Goal: Task Accomplishment & Management: Complete application form

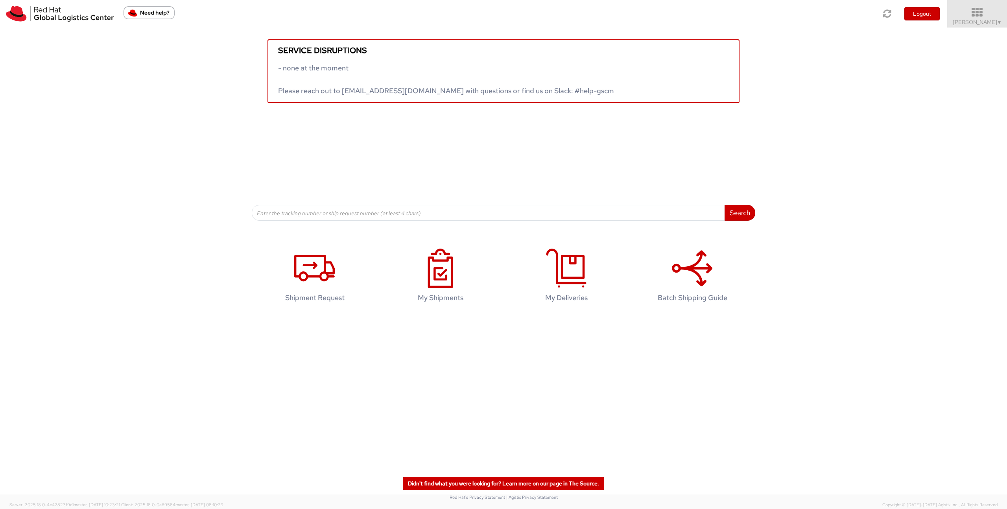
click at [976, 24] on span "Irene Tirozzi ▼" at bounding box center [976, 21] width 49 height 7
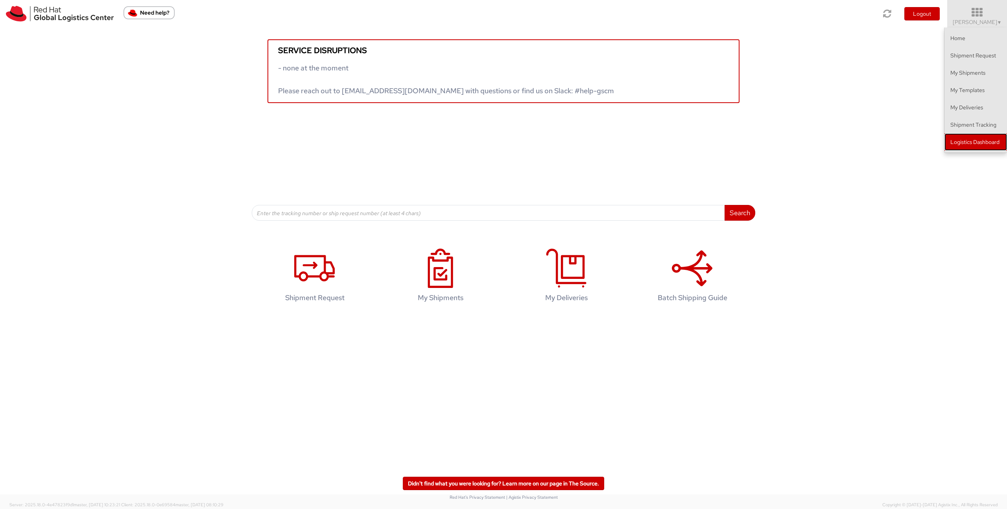
click at [954, 145] on link "Logistics Dashboard" at bounding box center [975, 141] width 63 height 17
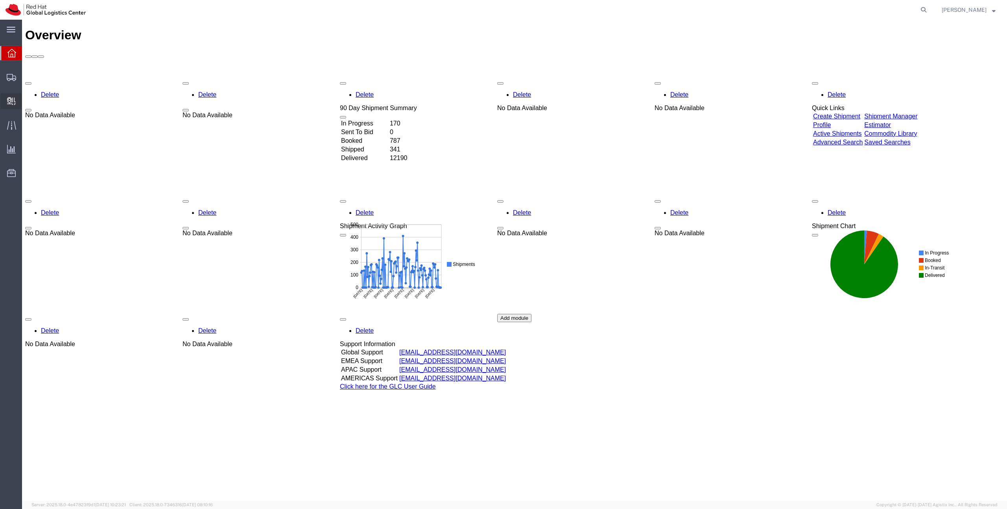
click at [7, 100] on icon at bounding box center [11, 101] width 9 height 8
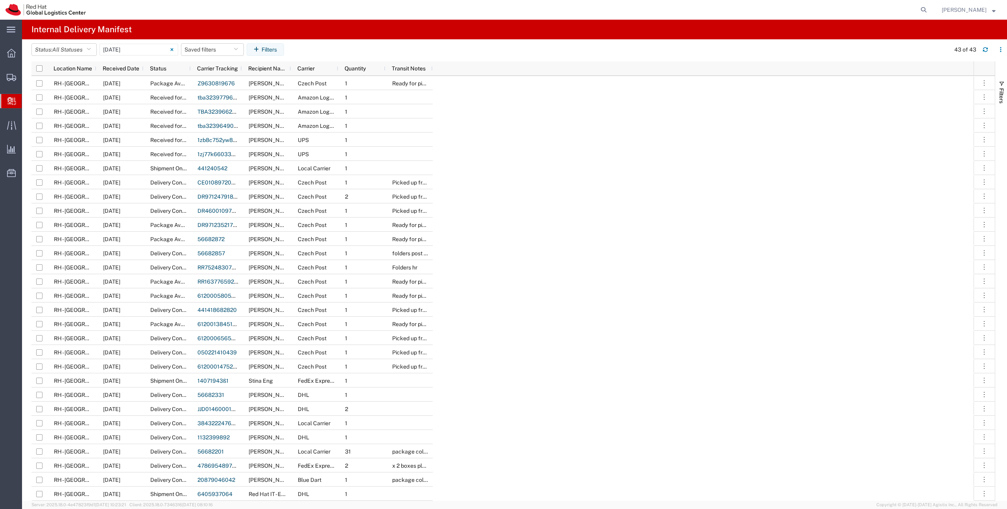
click at [0, 0] on span "Create Delivery" at bounding box center [0, 0] width 0 height 0
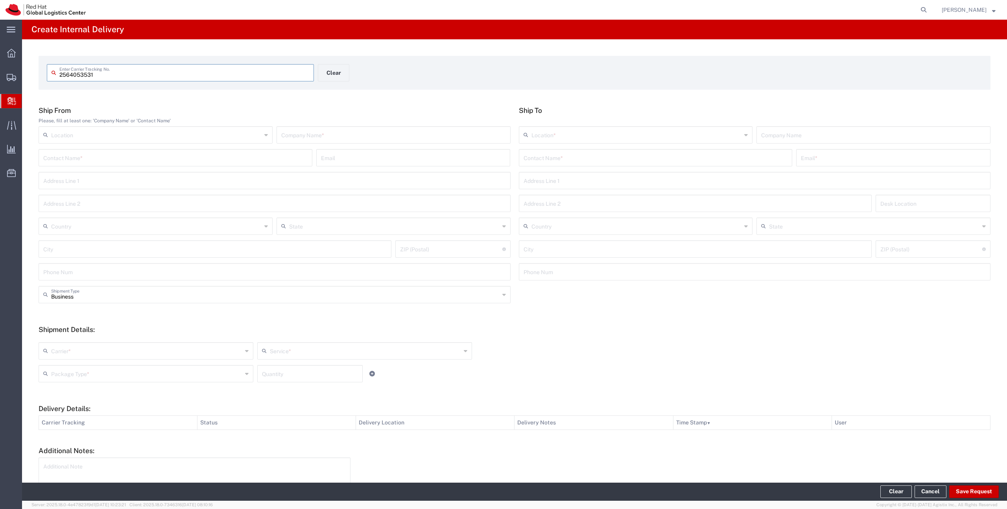
type input "2564053531"
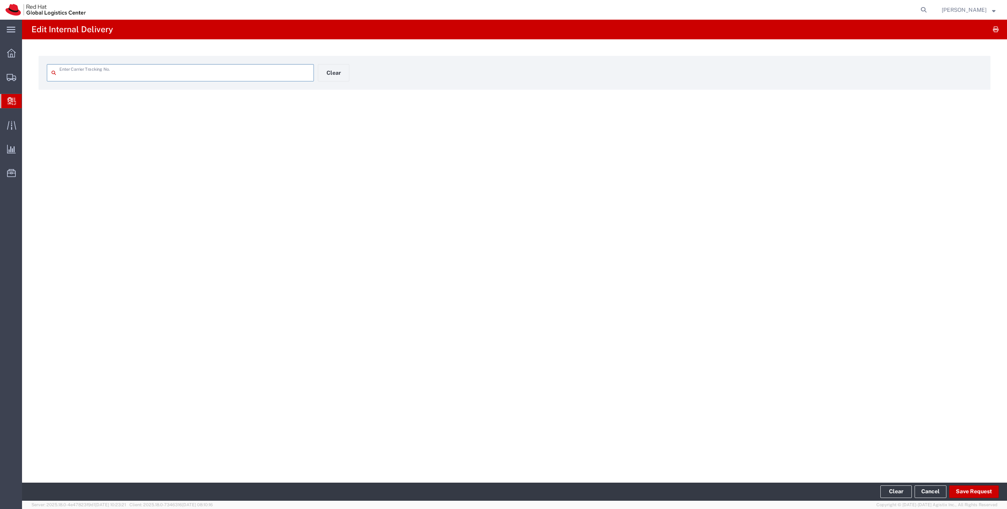
type input "2564053531"
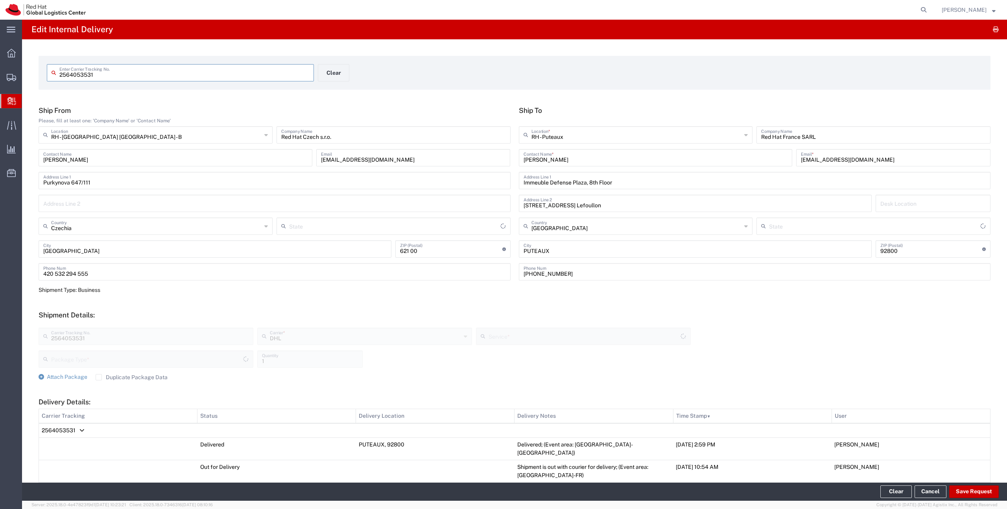
type input "Your Packaging"
type input "Economy Select"
click at [988, 491] on button "Save Request" at bounding box center [974, 491] width 50 height 13
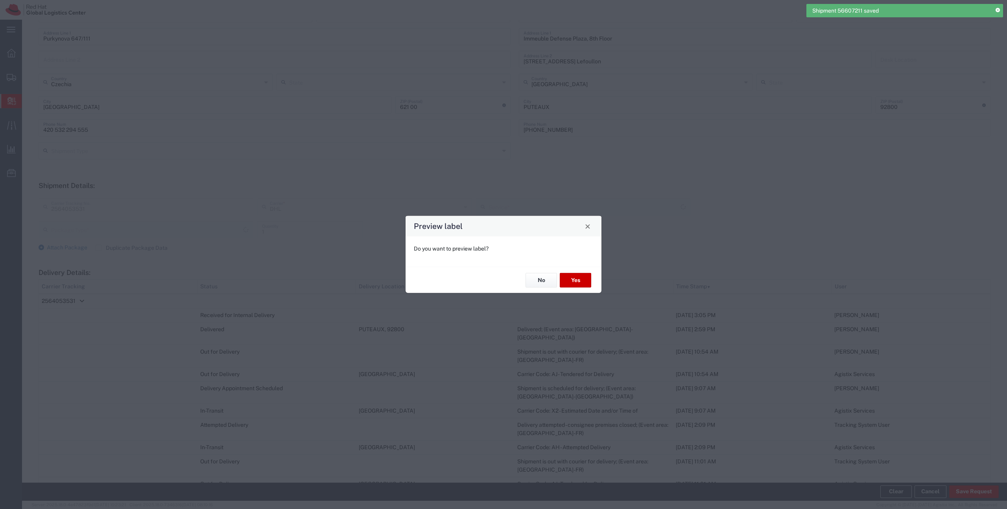
type input "Your Packaging"
type input "Economy Select"
click at [551, 278] on button "No" at bounding box center [540, 280] width 31 height 15
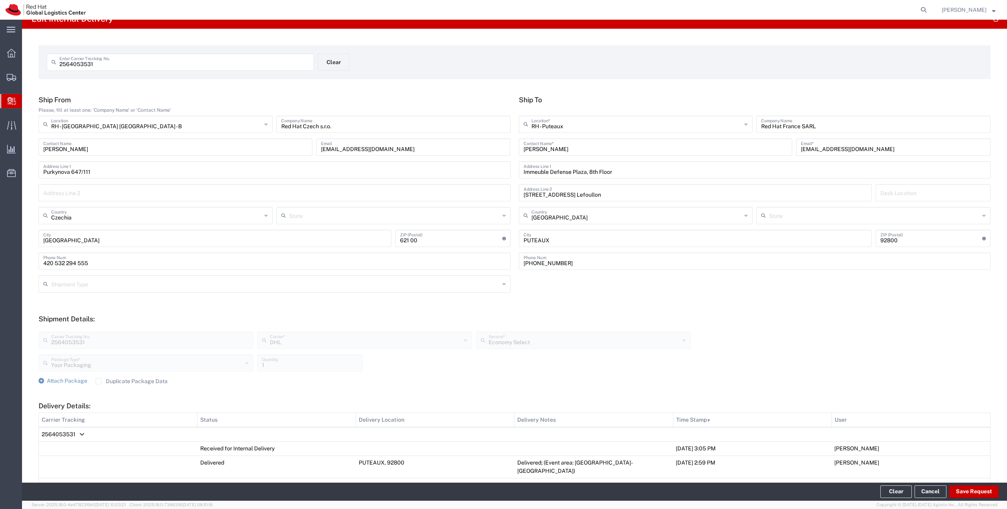
scroll to position [778, 0]
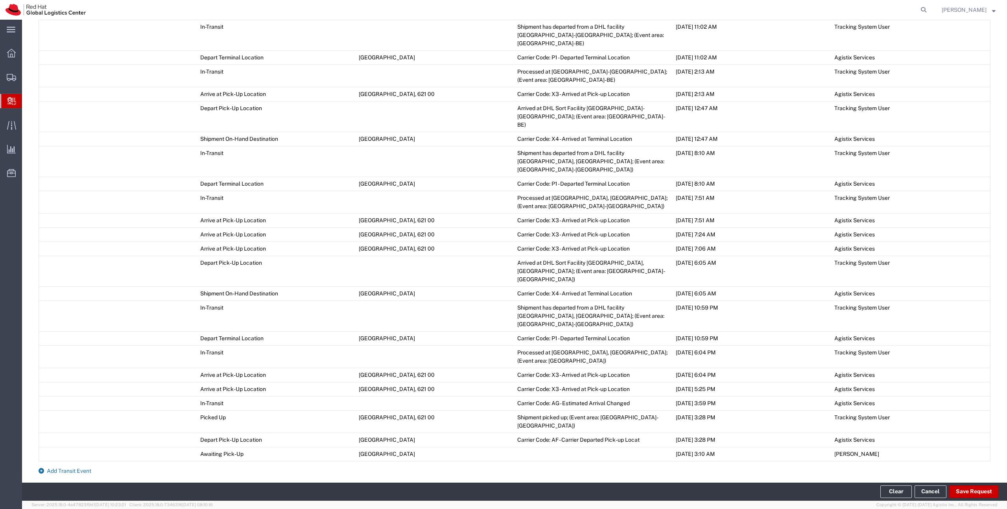
click at [68, 468] on span "Add Transit Event" at bounding box center [69, 471] width 44 height 6
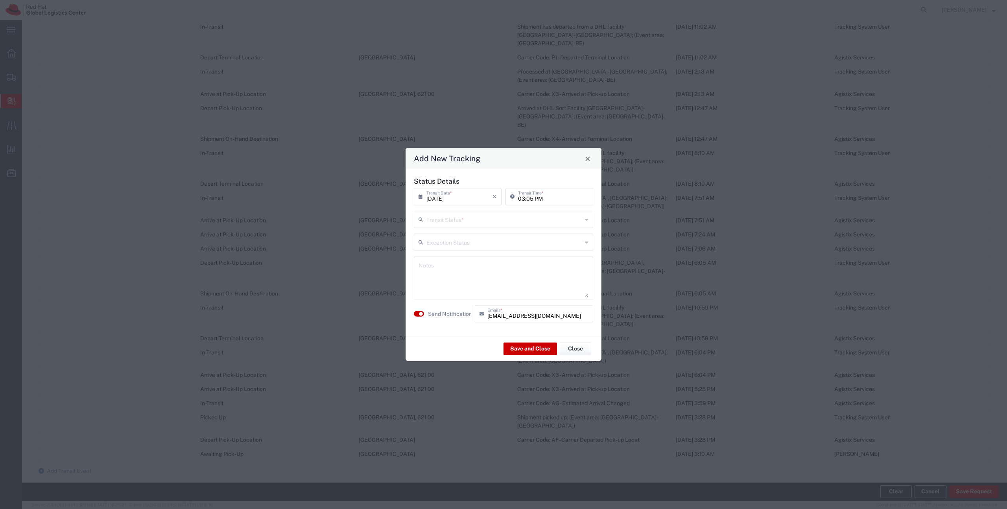
click at [454, 219] on input "text" at bounding box center [504, 219] width 156 height 14
click at [449, 238] on span "Delivery Confirmation" at bounding box center [503, 236] width 178 height 12
type input "Delivery Confirmation"
drag, startPoint x: 525, startPoint y: 348, endPoint x: 418, endPoint y: 314, distance: 111.8
click at [418, 315] on agx-transit-event-edit "Status Details [DATE] × Transit Date * Cancel Apply 03:05 PM Transit Time * Del…" at bounding box center [503, 265] width 196 height 192
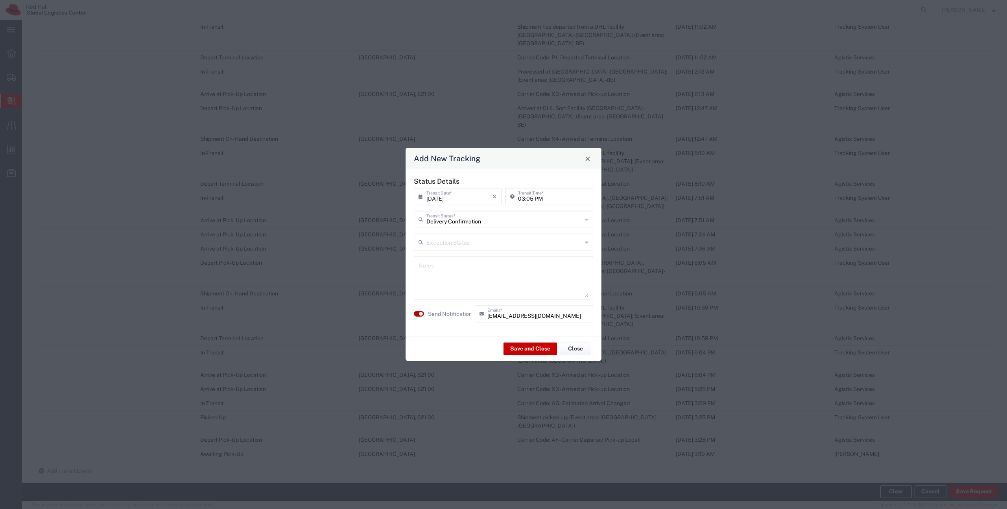
click at [419, 314] on small "button" at bounding box center [421, 314] width 4 height 4
click at [520, 354] on button "Save and Close" at bounding box center [529, 348] width 53 height 13
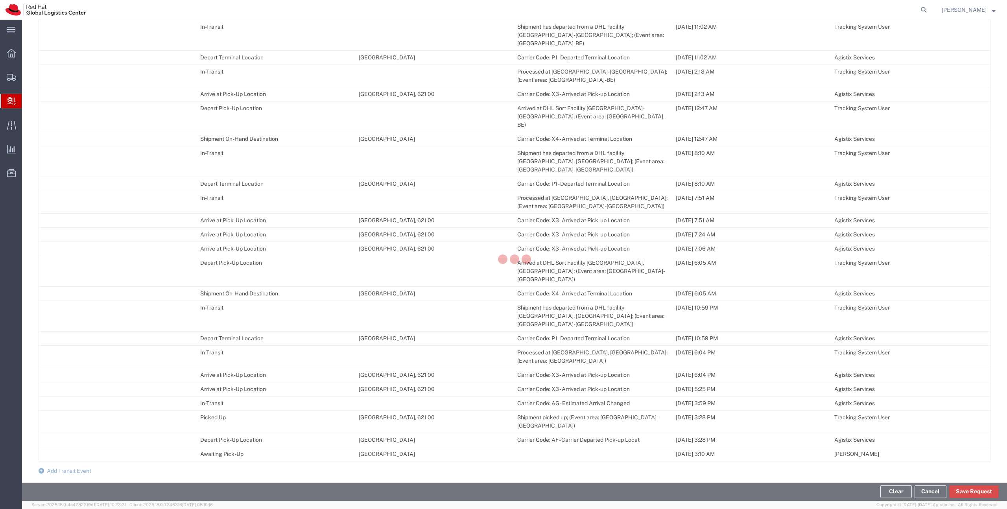
scroll to position [792, 0]
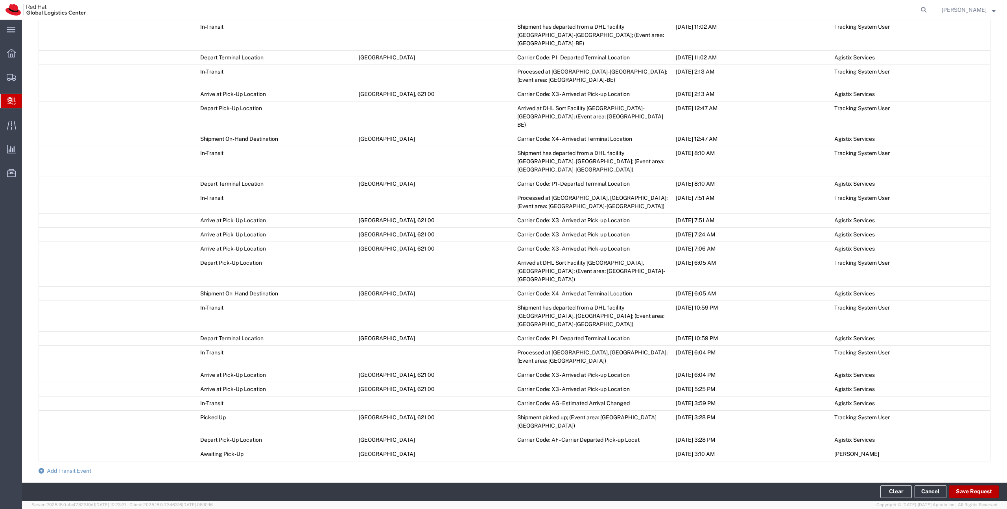
click at [987, 493] on button "Save Request" at bounding box center [974, 491] width 50 height 13
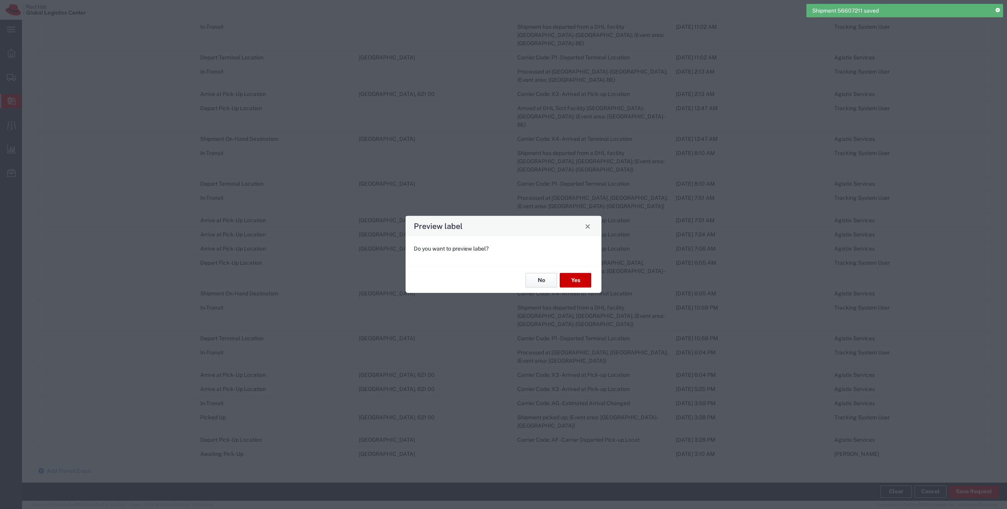
click at [545, 277] on button "No" at bounding box center [540, 280] width 31 height 15
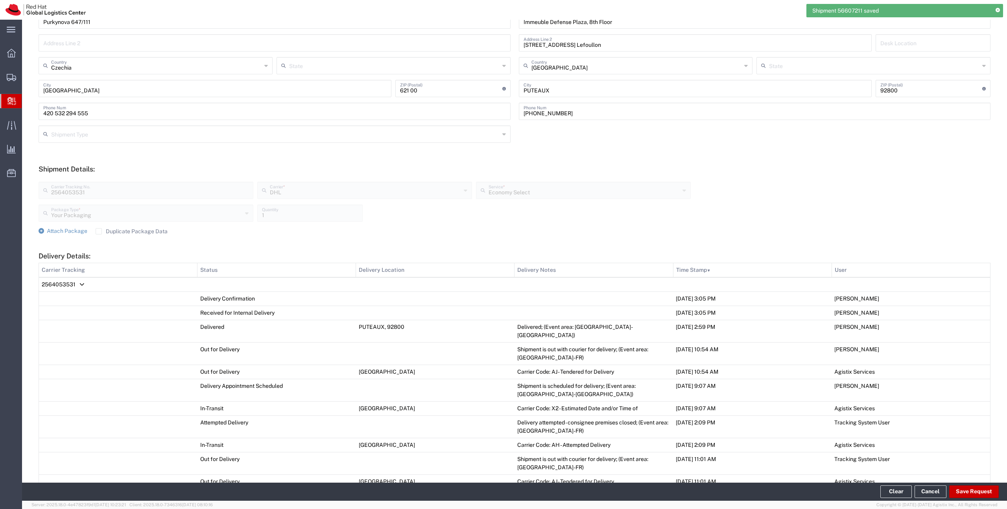
scroll to position [0, 0]
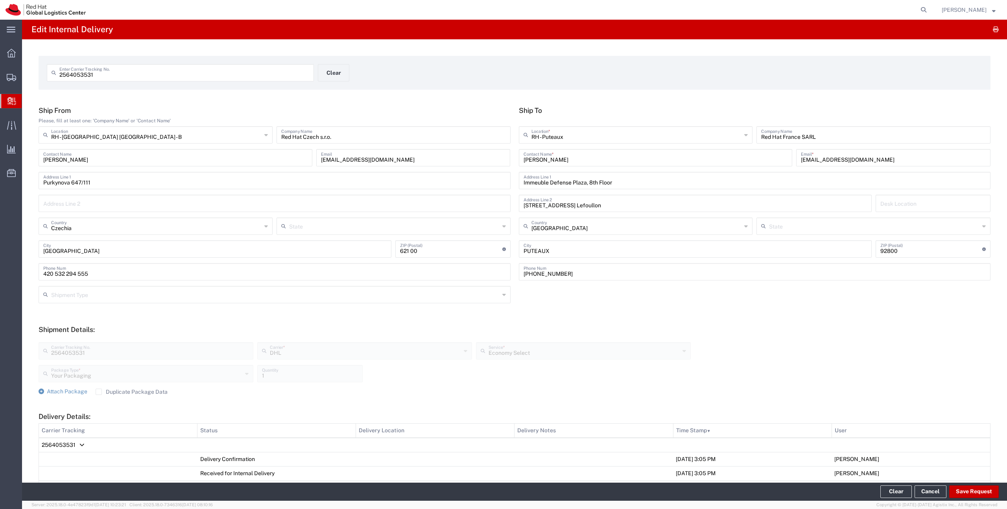
click at [0, 0] on span "Create Delivery" at bounding box center [0, 0] width 0 height 0
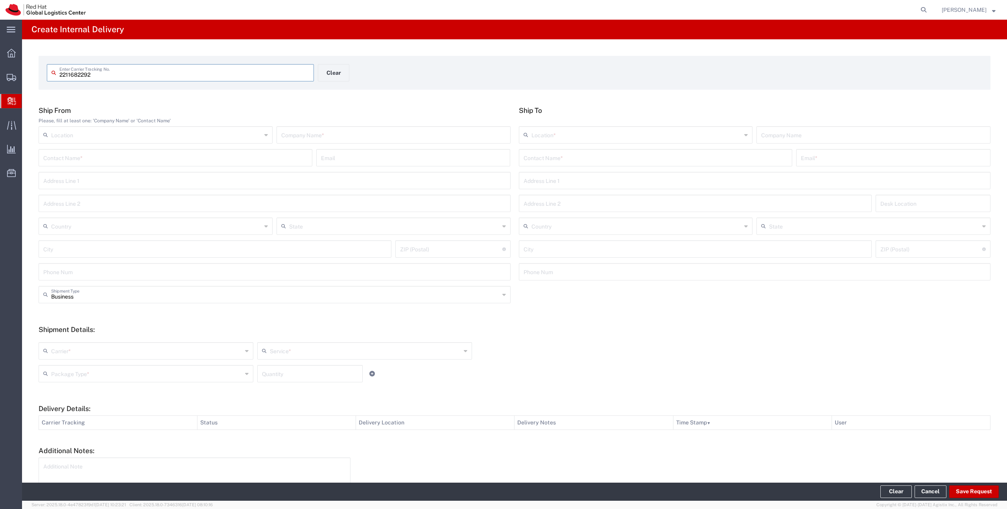
type input "2211682292"
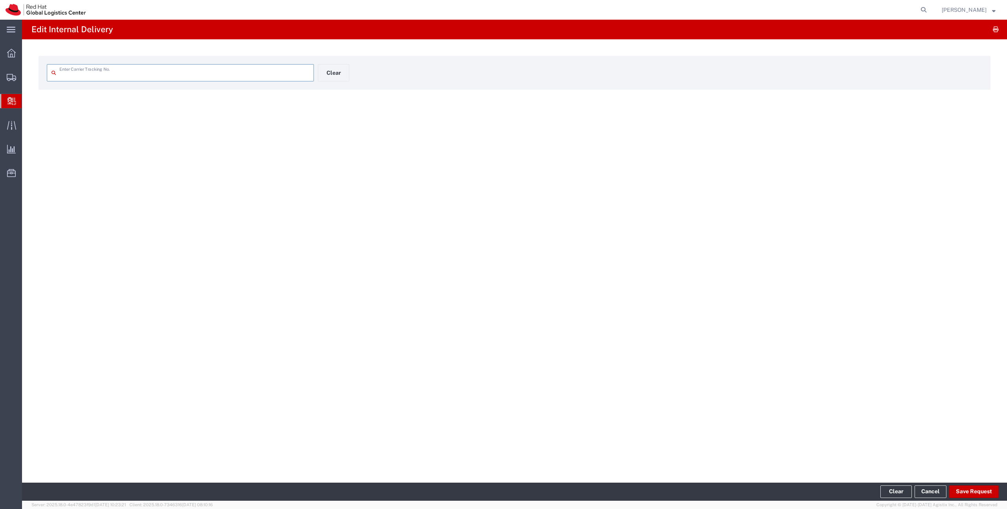
type input "2211682292"
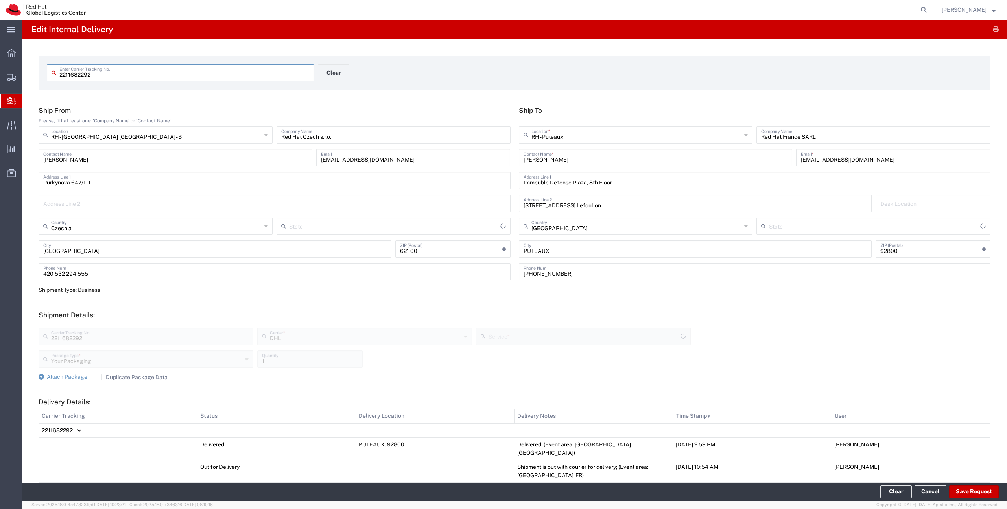
type input "Express Worldwide"
click at [974, 488] on button "Save Request" at bounding box center [974, 491] width 50 height 13
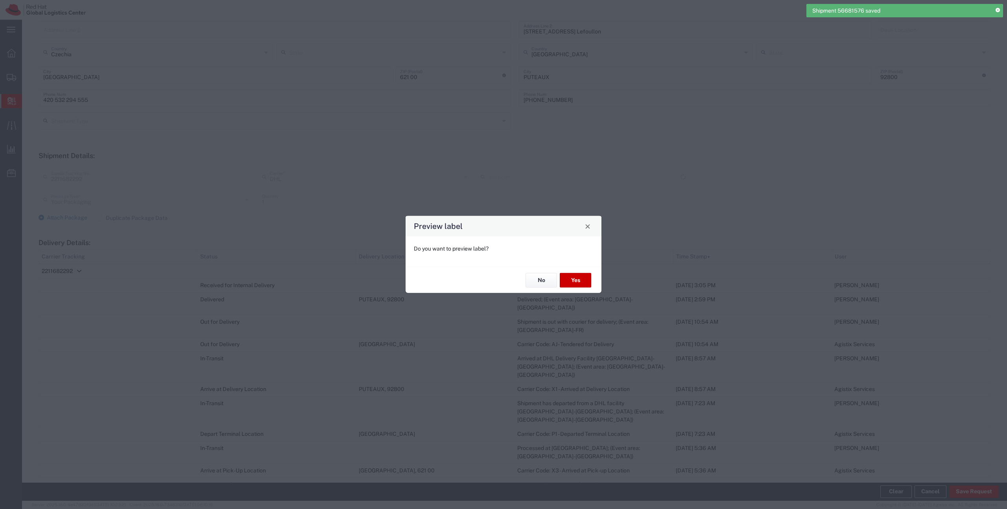
scroll to position [508, 0]
type input "Express Worldwide"
click at [537, 289] on div "No Yes" at bounding box center [503, 280] width 196 height 26
click at [536, 281] on button "No" at bounding box center [540, 280] width 31 height 15
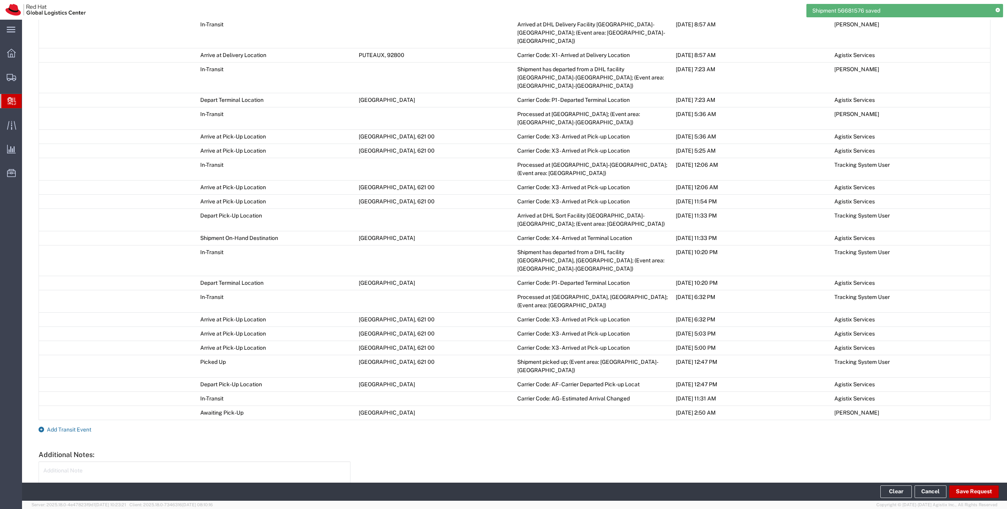
click at [82, 426] on span "Add Transit Event" at bounding box center [69, 429] width 44 height 6
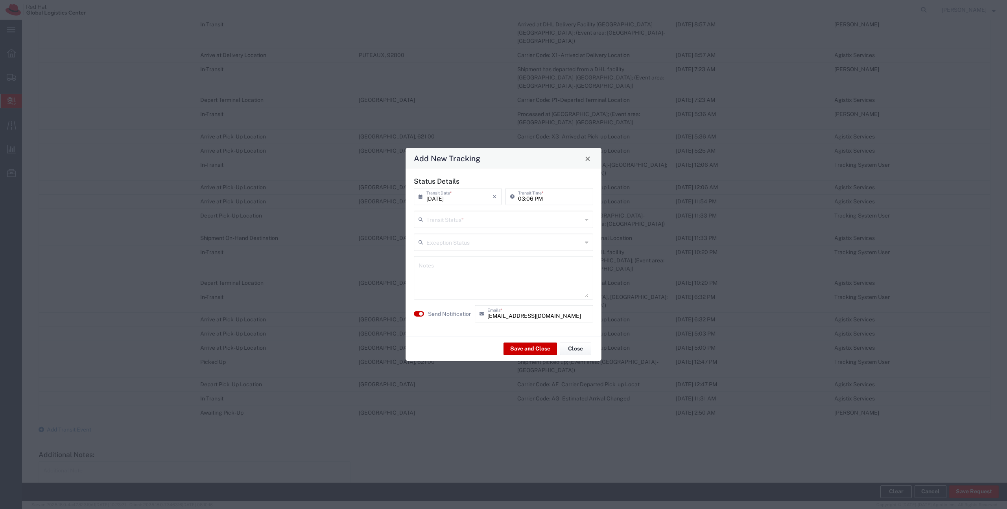
click at [428, 216] on input "text" at bounding box center [504, 219] width 156 height 14
click at [428, 232] on span "Delivery Confirmation" at bounding box center [503, 236] width 178 height 12
type input "Delivery Confirmation"
click at [427, 269] on textarea at bounding box center [503, 278] width 170 height 39
type textarea "parcel at the reception - contact [PERSON_NAME]"
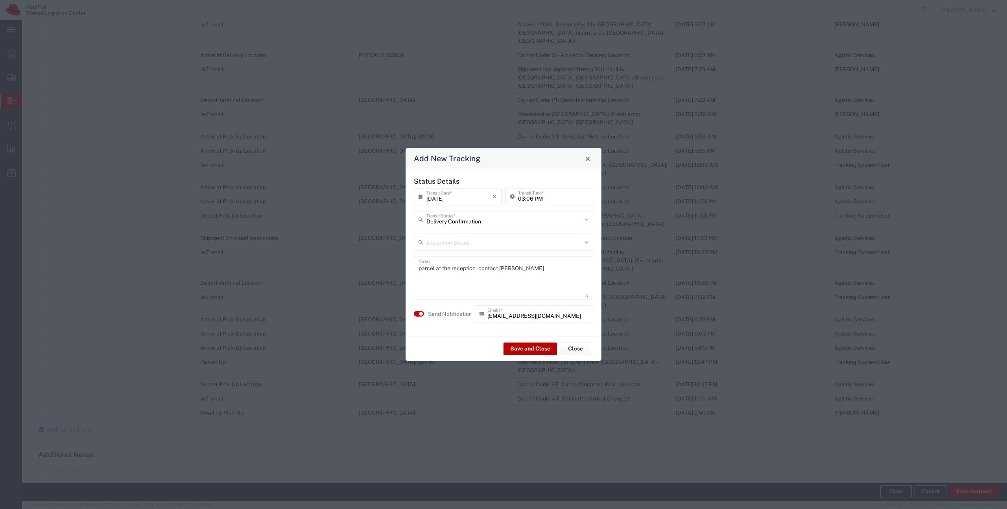
click at [523, 349] on button "Save and Close" at bounding box center [529, 348] width 53 height 13
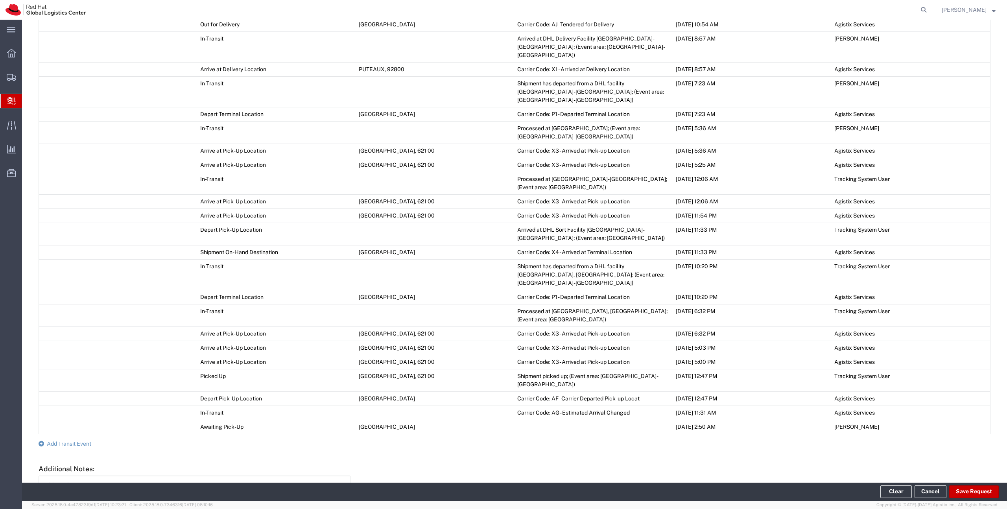
scroll to position [522, 0]
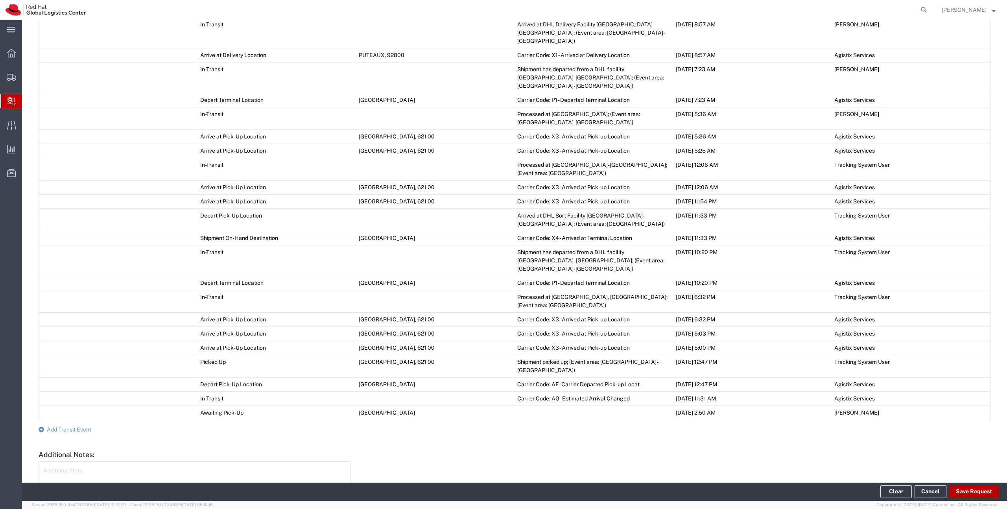
click at [960, 488] on button "Save Request" at bounding box center [974, 491] width 50 height 13
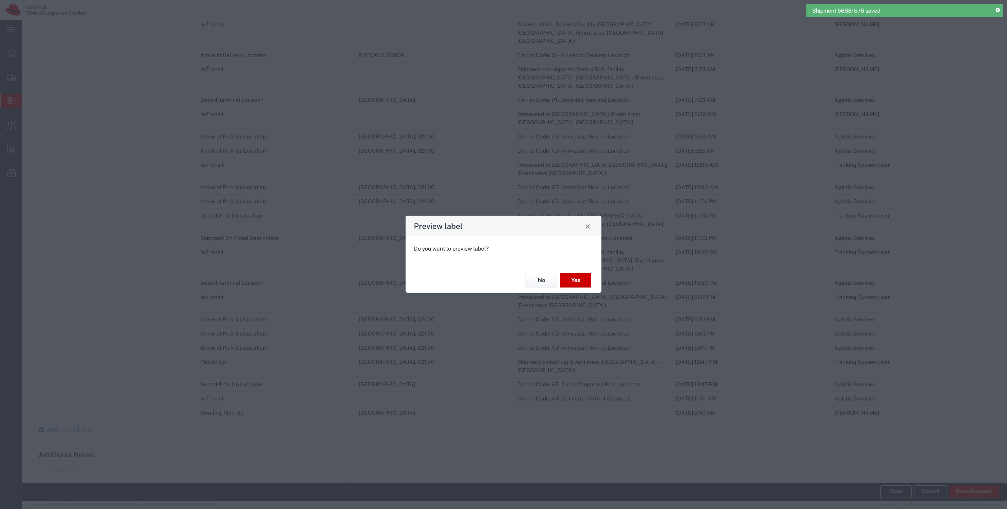
type input "Your Packaging"
type input "Express Worldwide"
click at [538, 280] on button "No" at bounding box center [540, 280] width 31 height 15
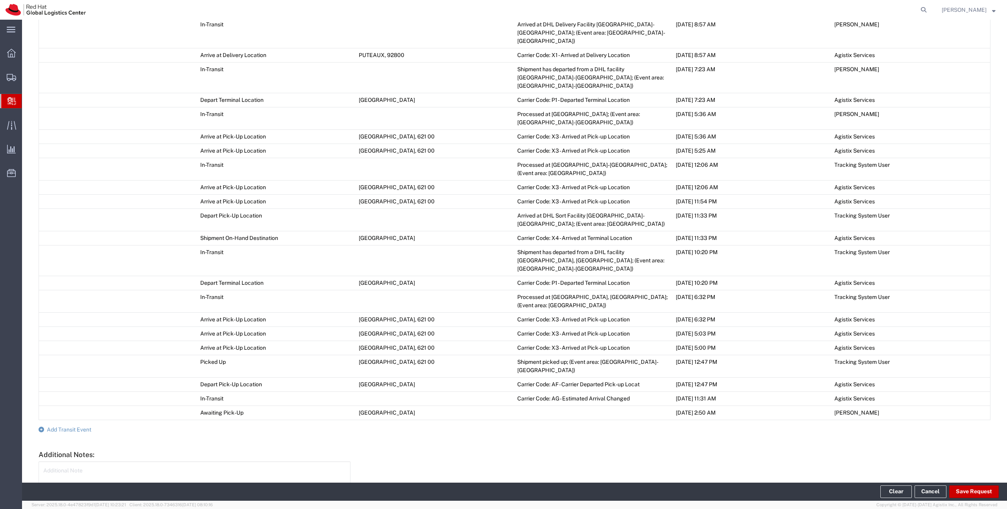
click at [0, 0] on span "Create Delivery" at bounding box center [0, 0] width 0 height 0
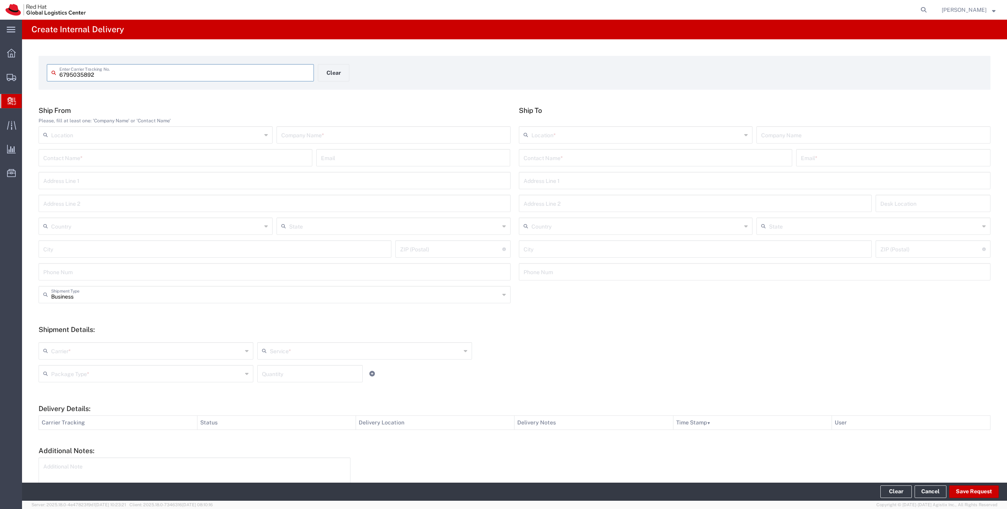
type input "6795035892"
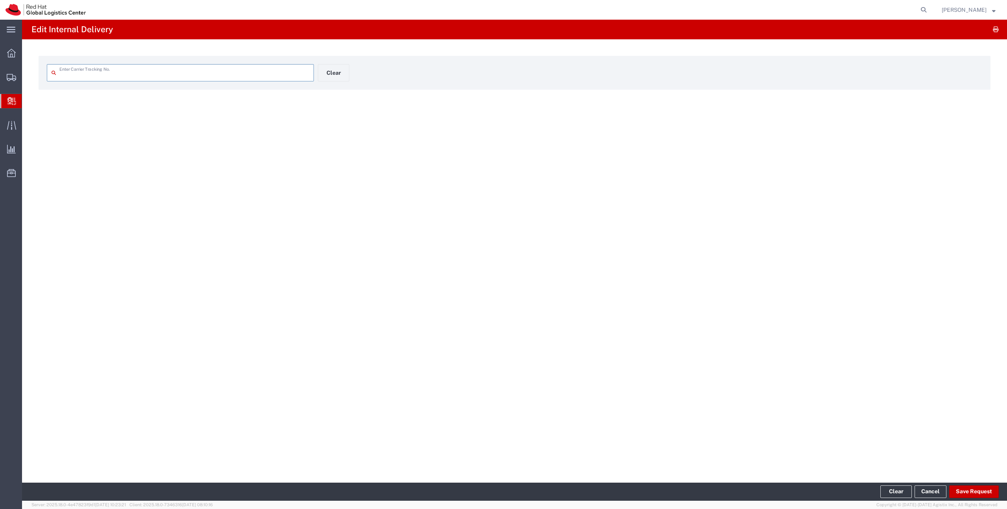
type input "6795035892"
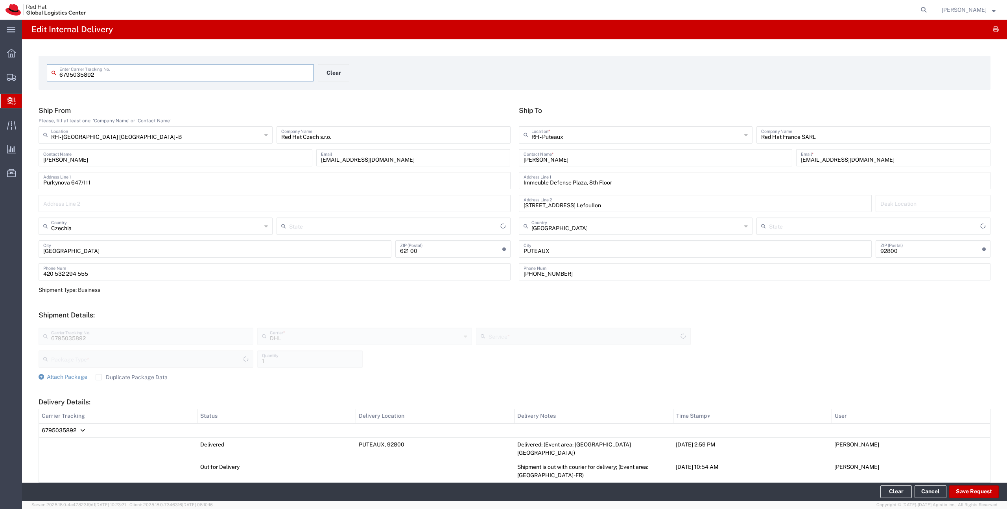
type input "Your Packaging"
type input "Economy Select"
click at [965, 493] on button "Save Request" at bounding box center [974, 491] width 50 height 13
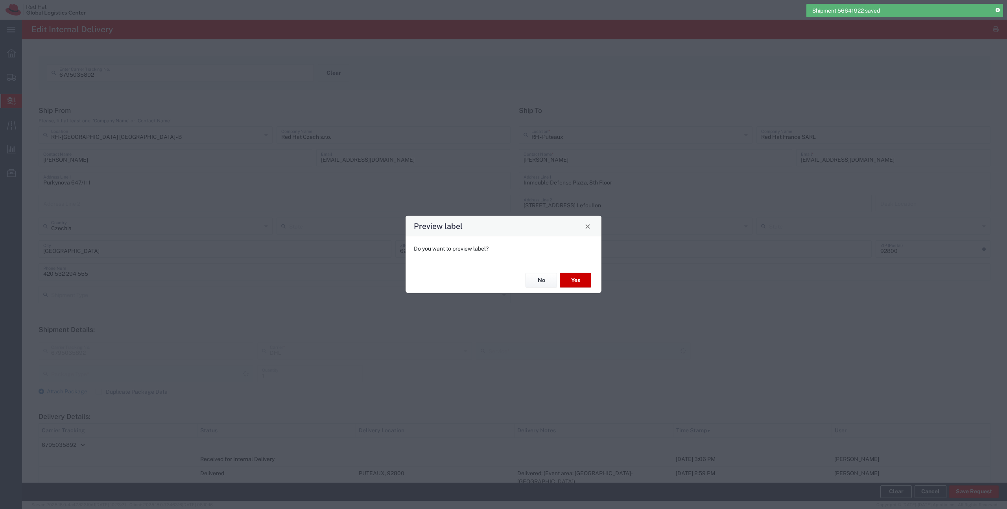
type input "Your Packaging"
type input "Economy Select"
click at [538, 278] on button "No" at bounding box center [540, 280] width 31 height 15
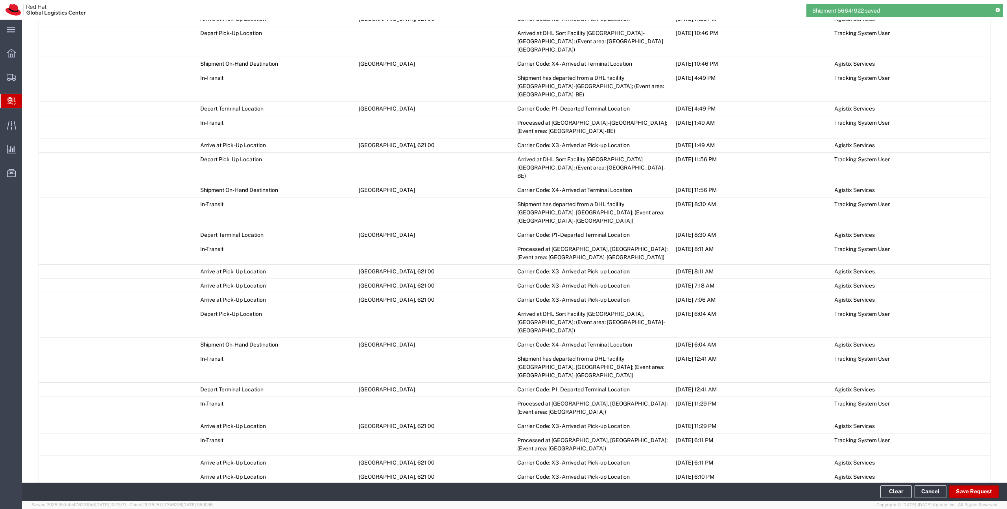
scroll to position [792, 0]
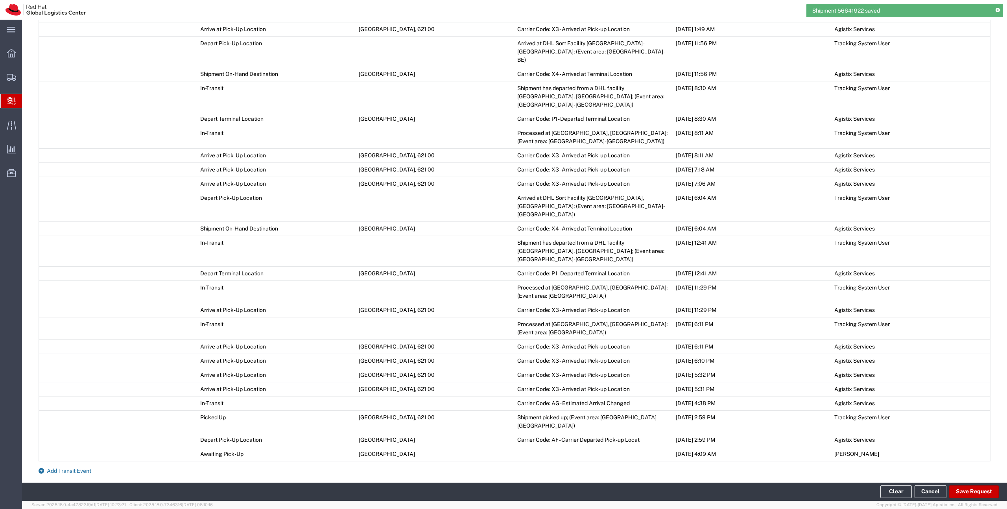
click at [73, 468] on span "Add Transit Event" at bounding box center [69, 471] width 44 height 6
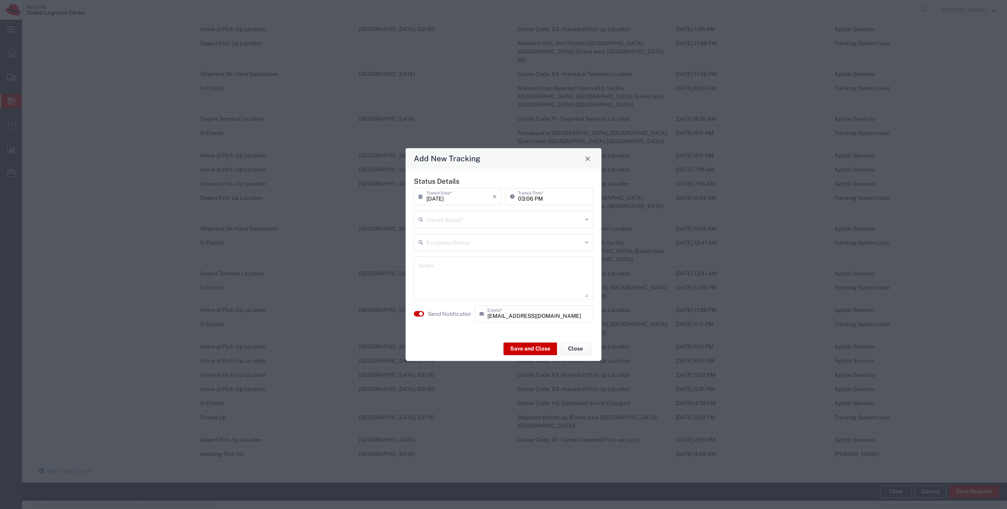
click at [425, 224] on icon at bounding box center [422, 219] width 8 height 13
click at [425, 237] on span "Delivery Confirmation" at bounding box center [503, 236] width 178 height 12
type input "Delivery Confirmation"
click at [431, 257] on div "Notes" at bounding box center [503, 277] width 179 height 43
click at [431, 268] on textarea at bounding box center [503, 278] width 170 height 39
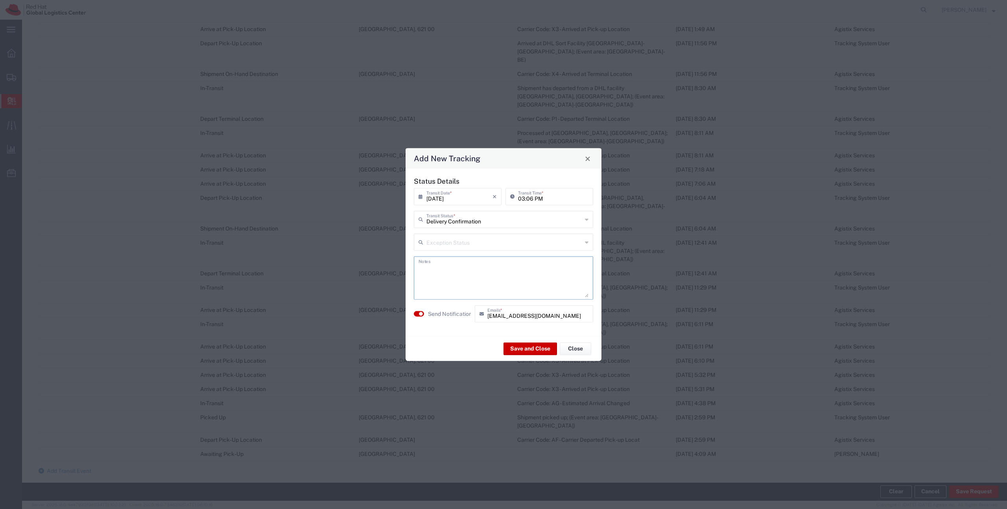
paste textarea "parcel at the reception - contact [PERSON_NAME]"
type textarea "parcel at the reception - contact [PERSON_NAME]"
click at [524, 348] on button "Save and Close" at bounding box center [529, 348] width 53 height 13
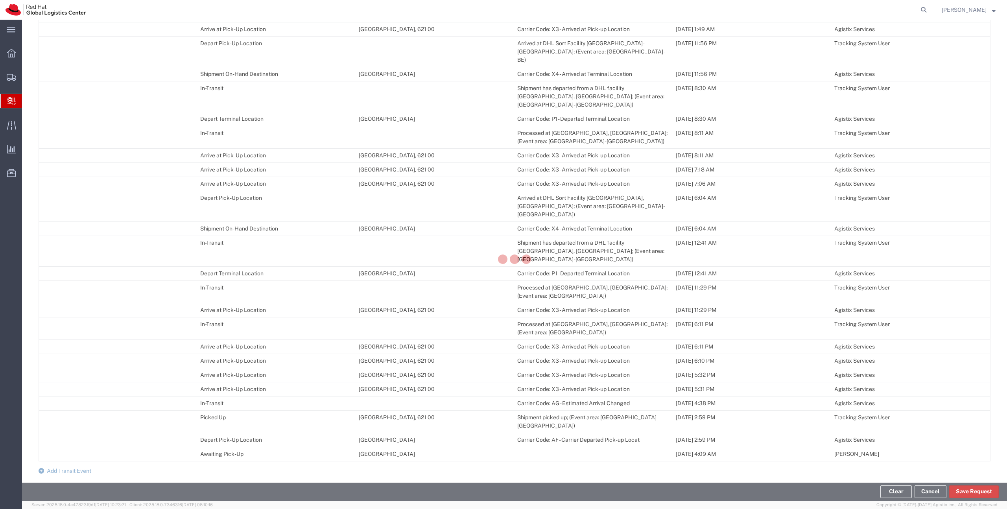
scroll to position [806, 0]
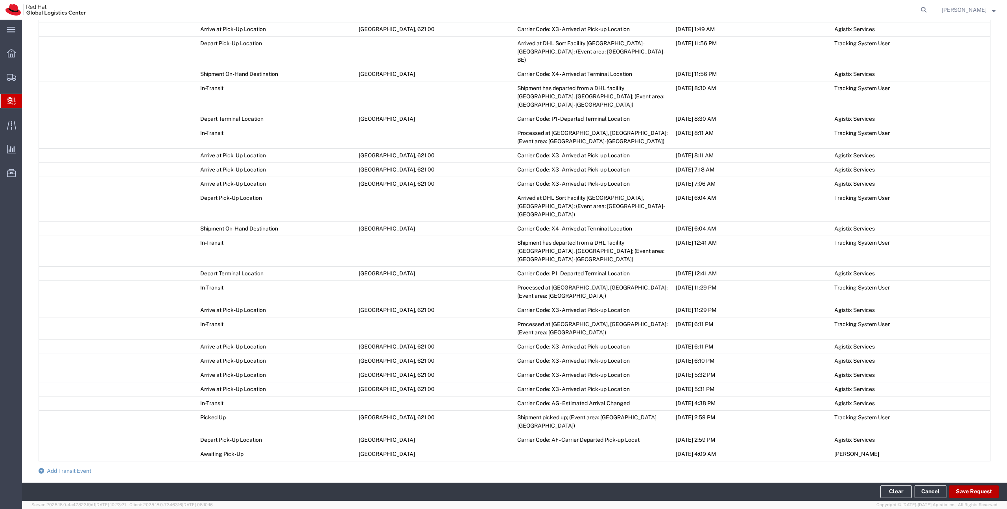
click at [965, 488] on button "Save Request" at bounding box center [974, 491] width 50 height 13
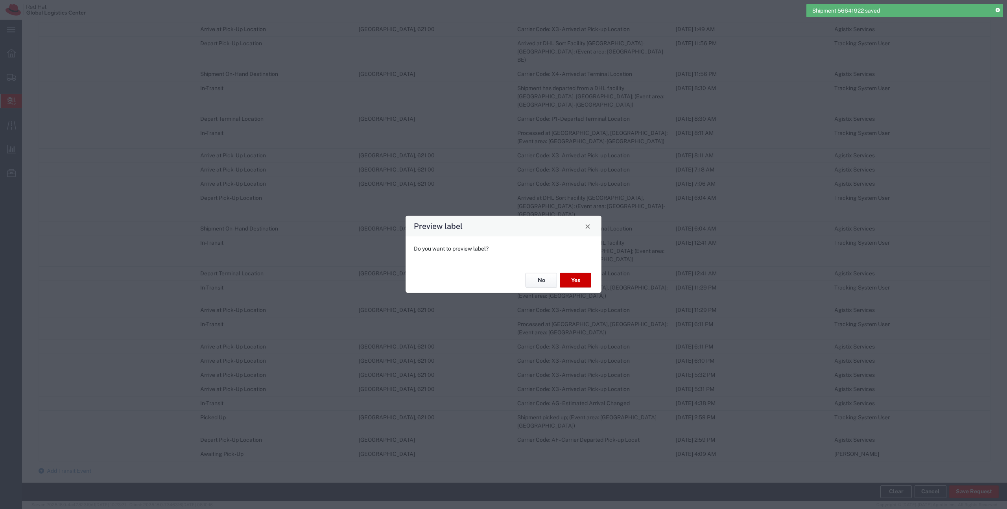
click at [541, 280] on button "No" at bounding box center [540, 280] width 31 height 15
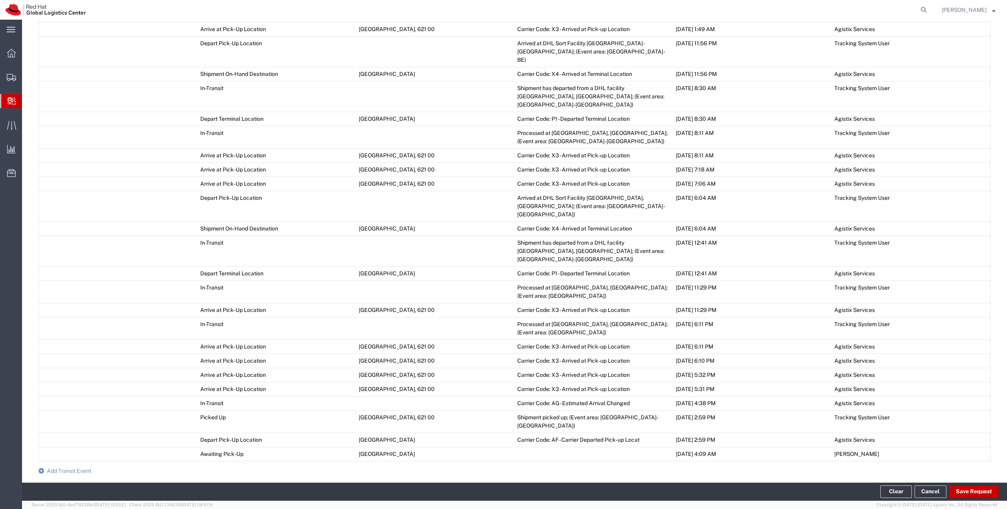
click at [0, 0] on span "Create Delivery" at bounding box center [0, 0] width 0 height 0
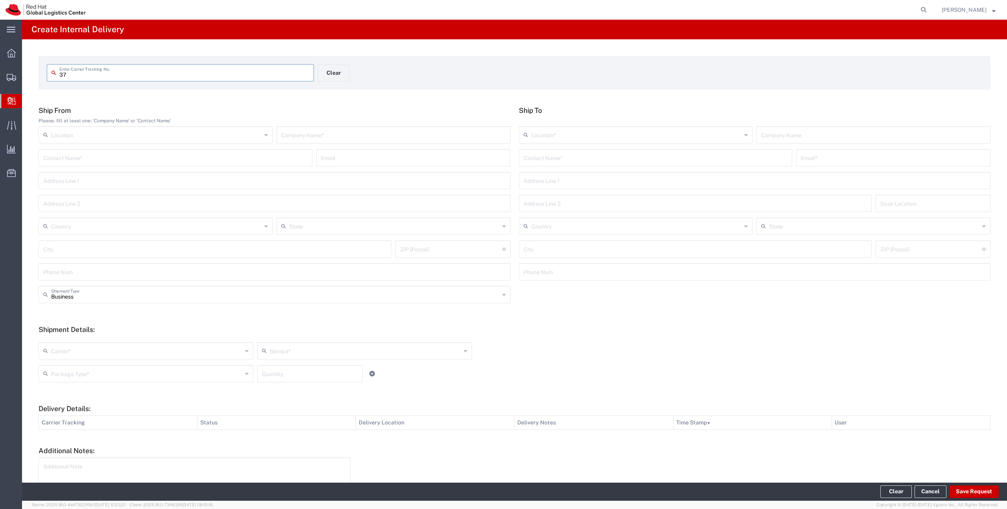
type input "3"
type input "2564053424"
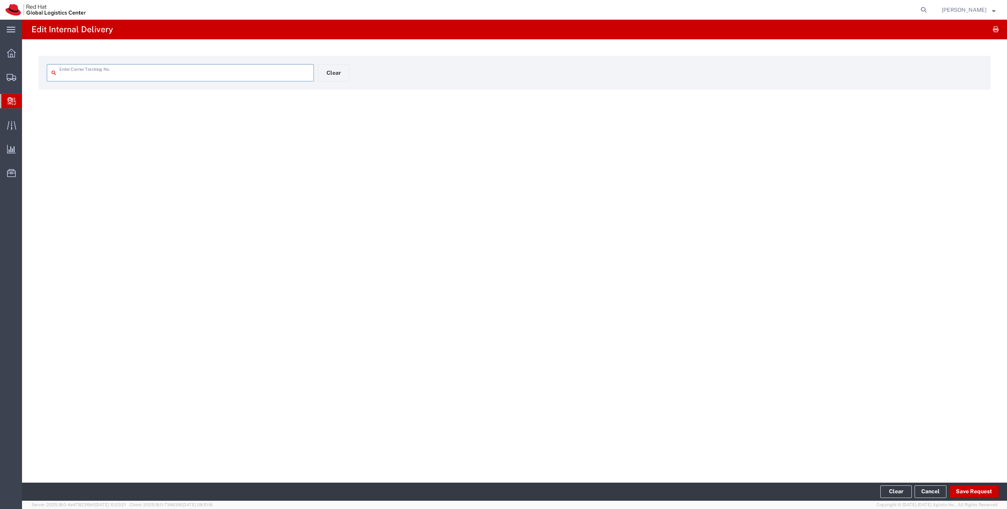
type input "2564053424"
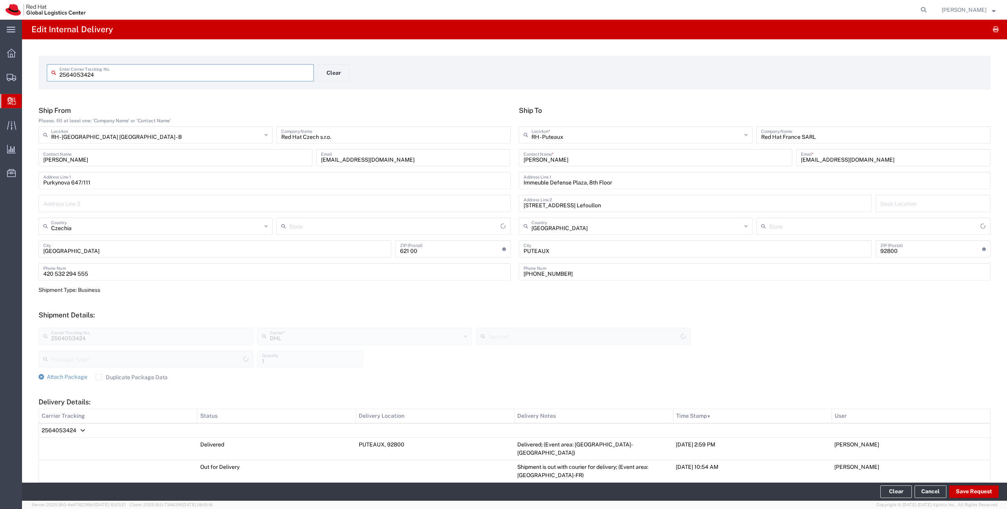
type input "Your Packaging"
type input "Economy Select"
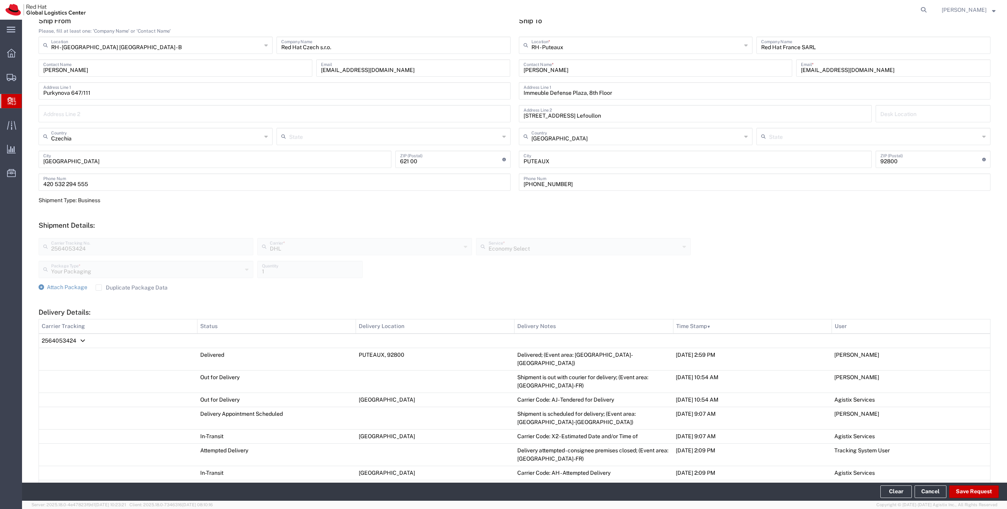
scroll to position [103, 0]
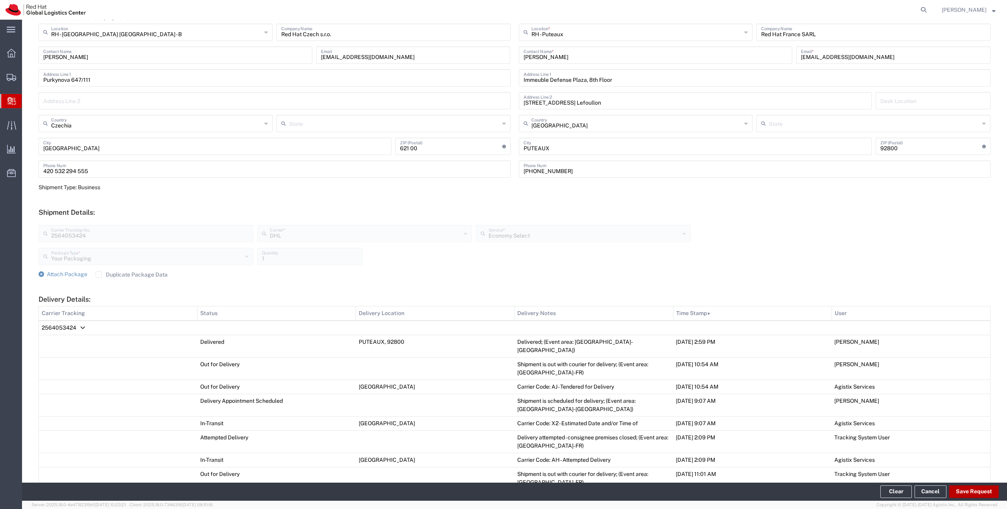
click at [989, 495] on button "Save Request" at bounding box center [974, 491] width 50 height 13
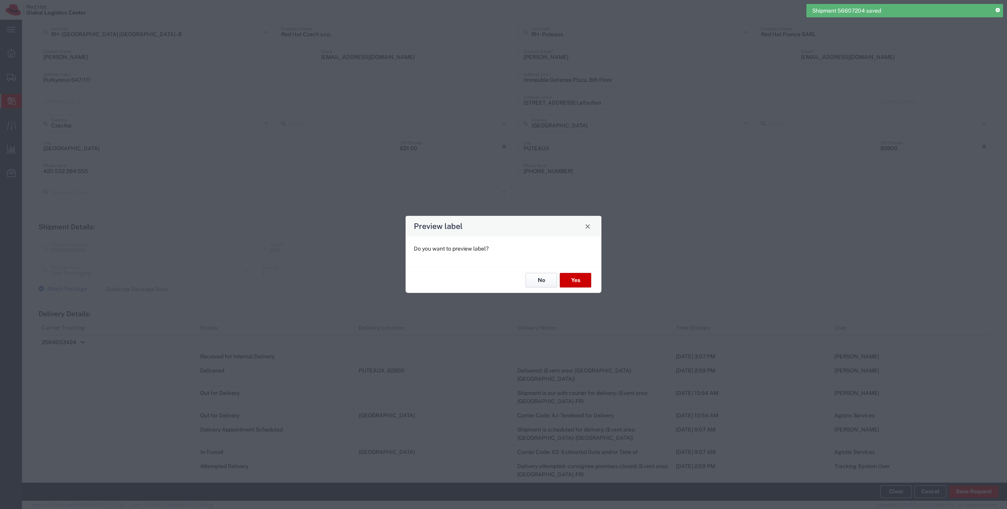
click at [534, 283] on button "No" at bounding box center [540, 280] width 31 height 15
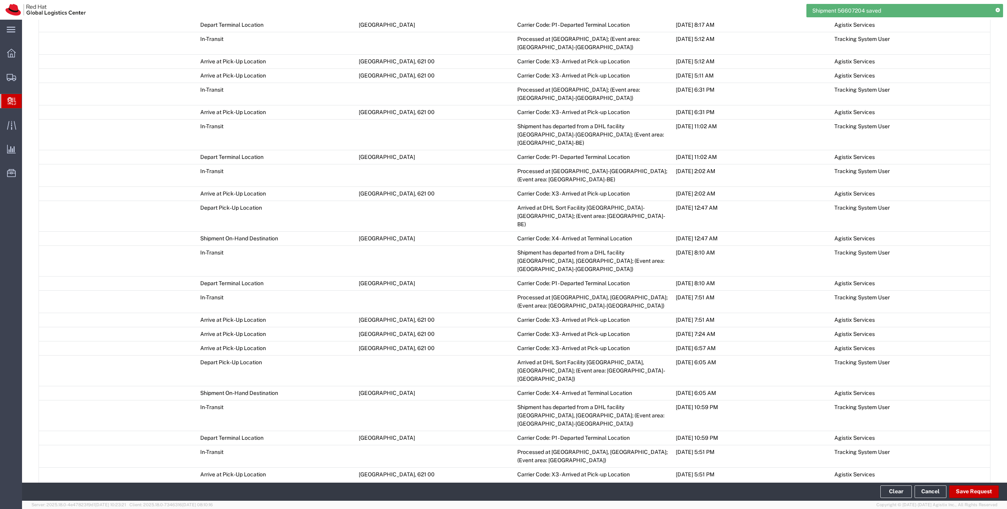
scroll to position [806, 0]
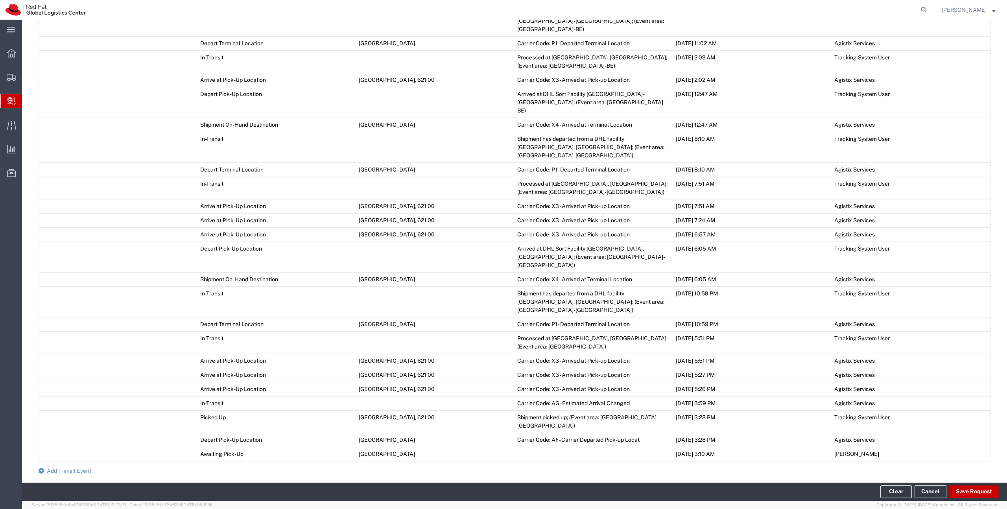
click at [60, 468] on span "Add Transit Event" at bounding box center [69, 471] width 44 height 6
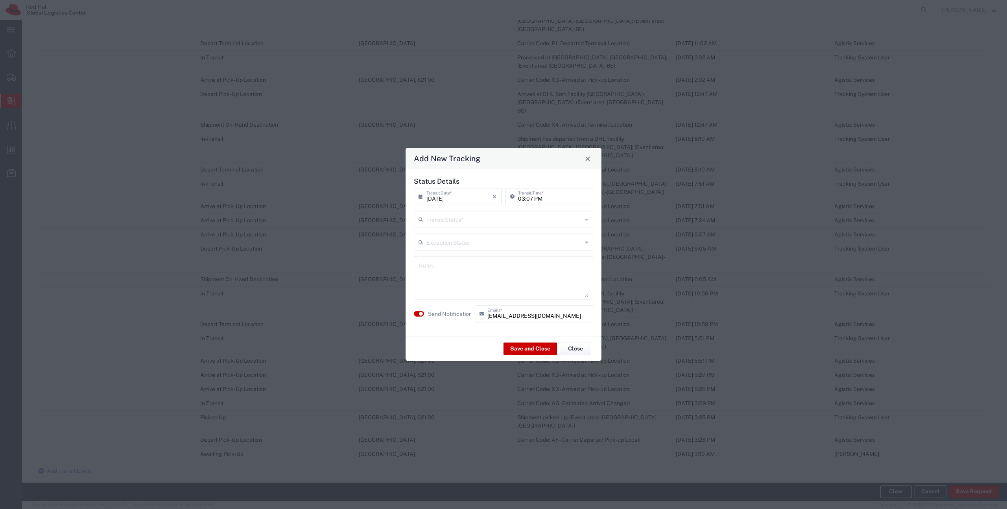
click at [442, 225] on input "text" at bounding box center [504, 219] width 156 height 14
click at [442, 234] on span "Delivery Confirmation" at bounding box center [503, 236] width 178 height 12
type input "Delivery Confirmation"
click at [438, 271] on textarea at bounding box center [503, 278] width 170 height 39
paste textarea "parcel at the reception - contact [PERSON_NAME]"
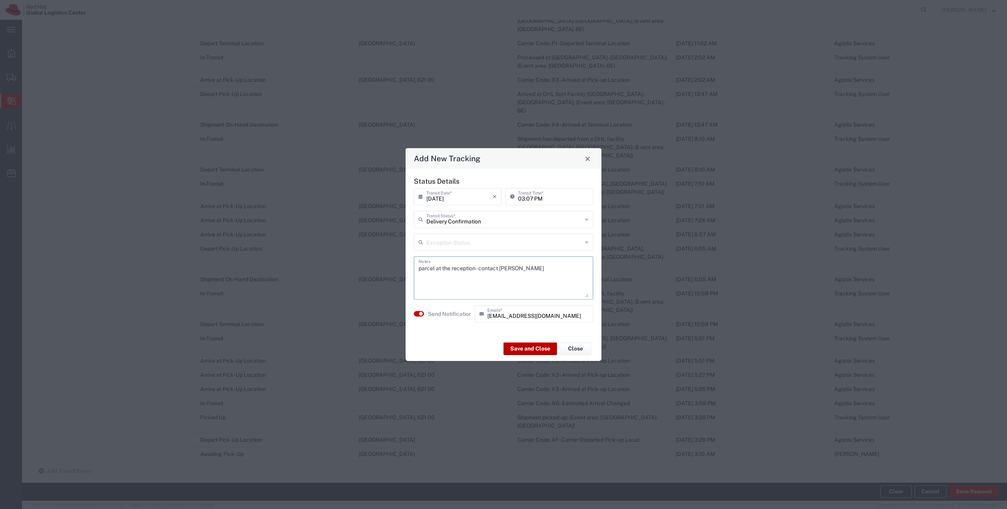
type textarea "parcel at the reception - contact [PERSON_NAME]"
click at [539, 349] on button "Save and Close" at bounding box center [529, 348] width 53 height 13
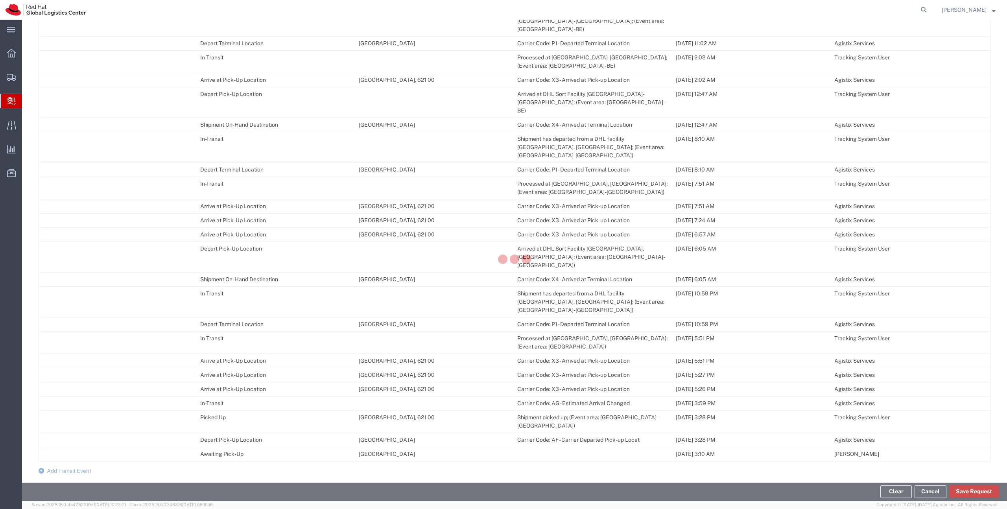
scroll to position [820, 0]
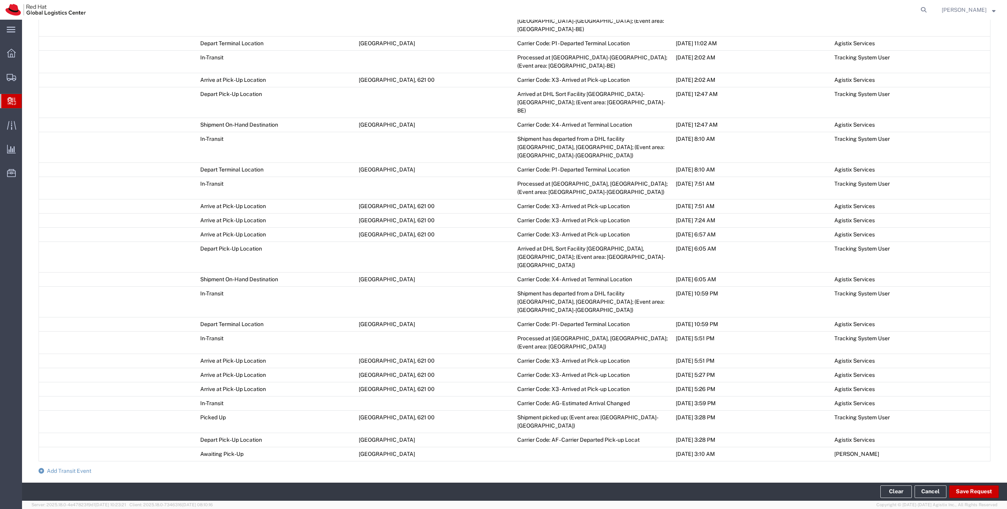
click at [0, 0] on link "Create Delivery" at bounding box center [0, 0] width 0 height 0
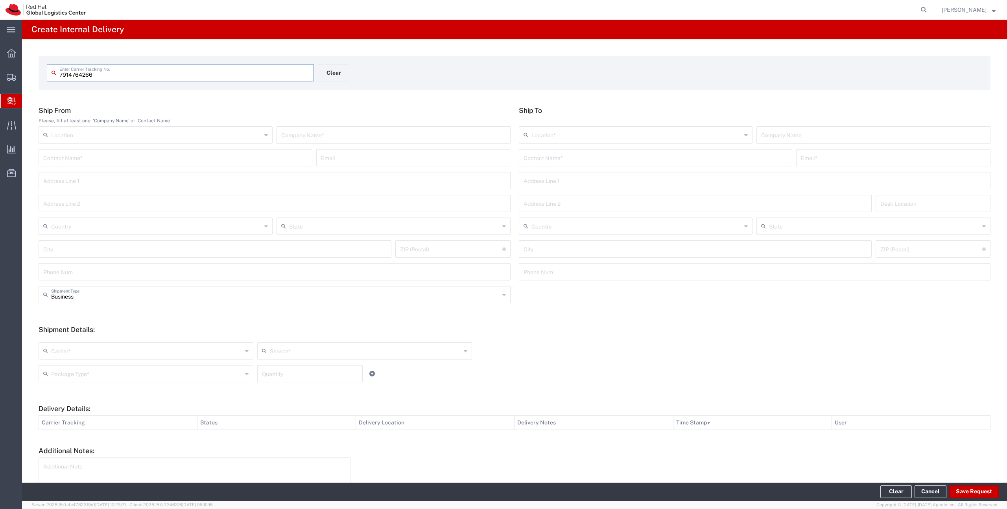
type input "7914764266"
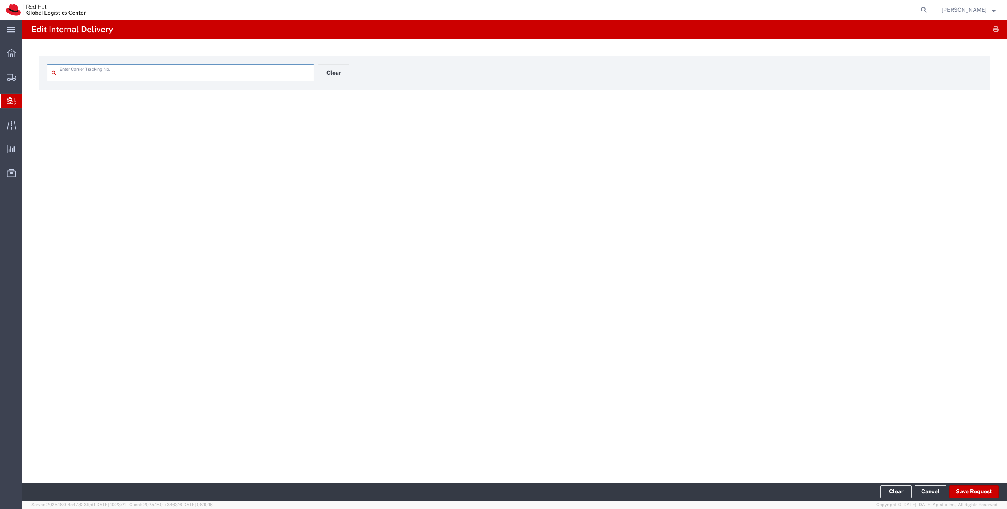
type input "7914764266"
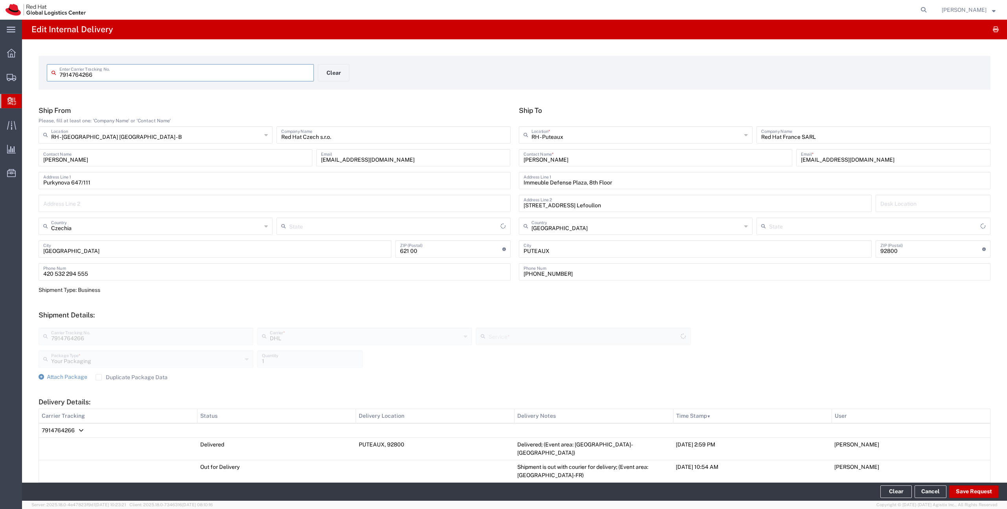
type input "Economy Select"
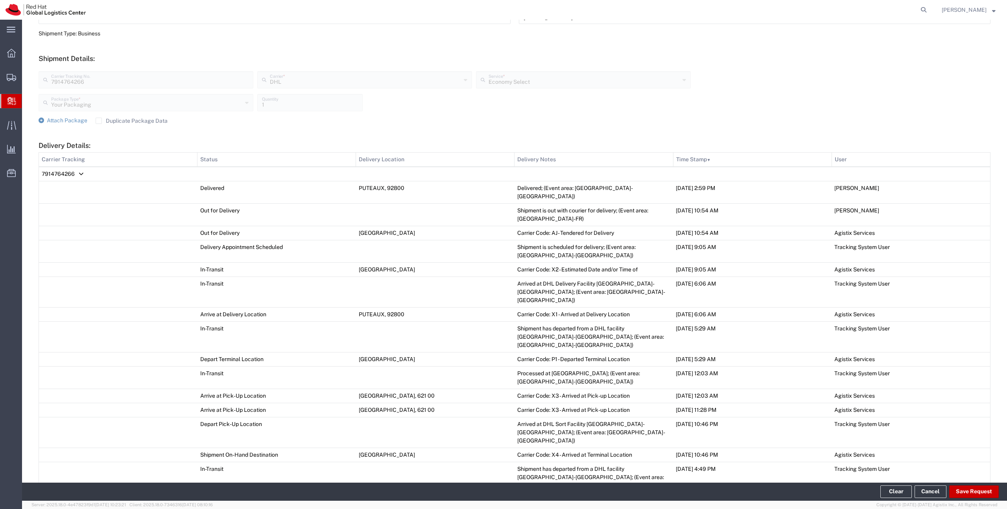
scroll to position [562, 0]
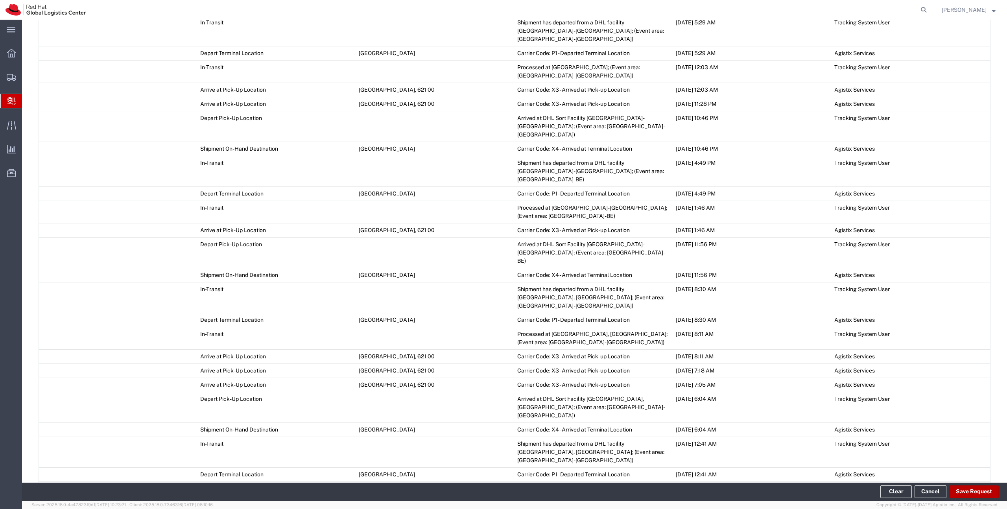
click at [967, 493] on button "Save Request" at bounding box center [974, 491] width 50 height 13
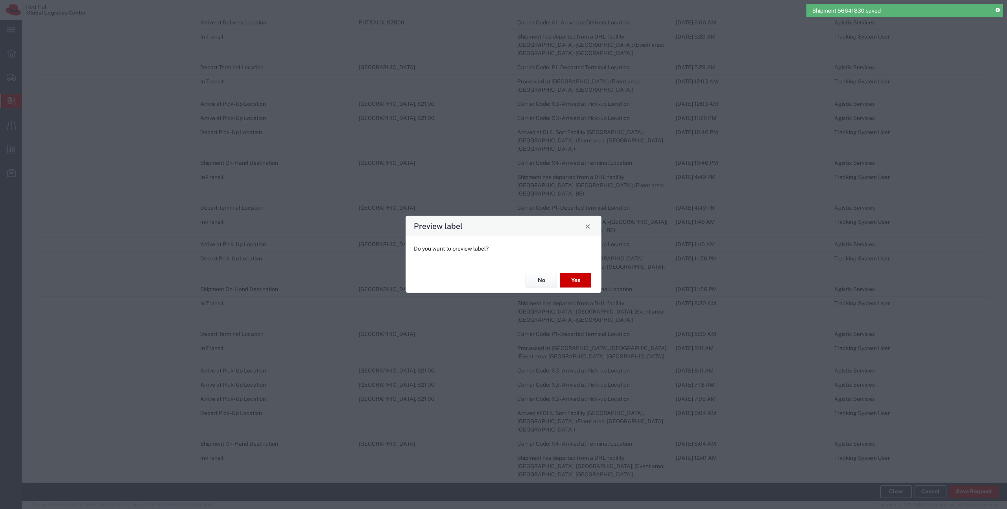
type input "Economy Select"
click at [542, 279] on button "No" at bounding box center [540, 280] width 31 height 15
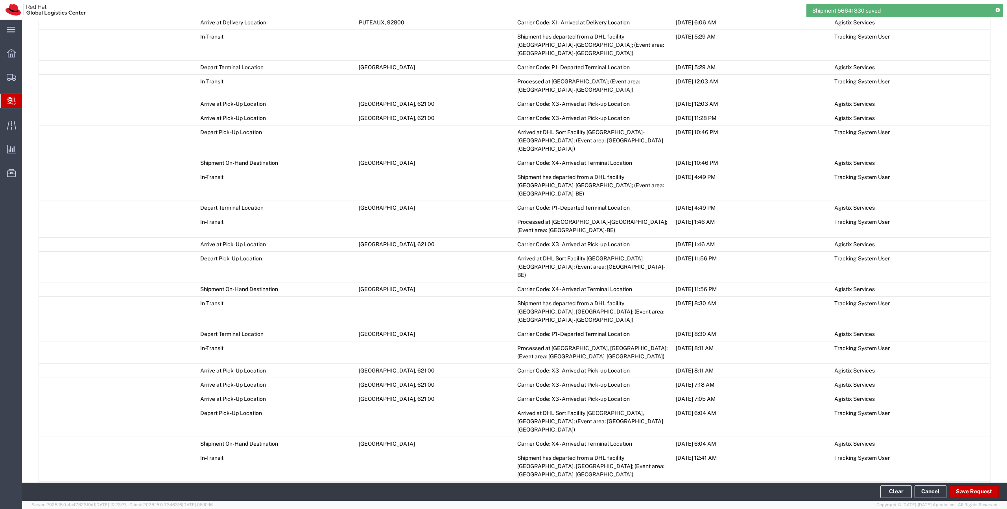
scroll to position [778, 0]
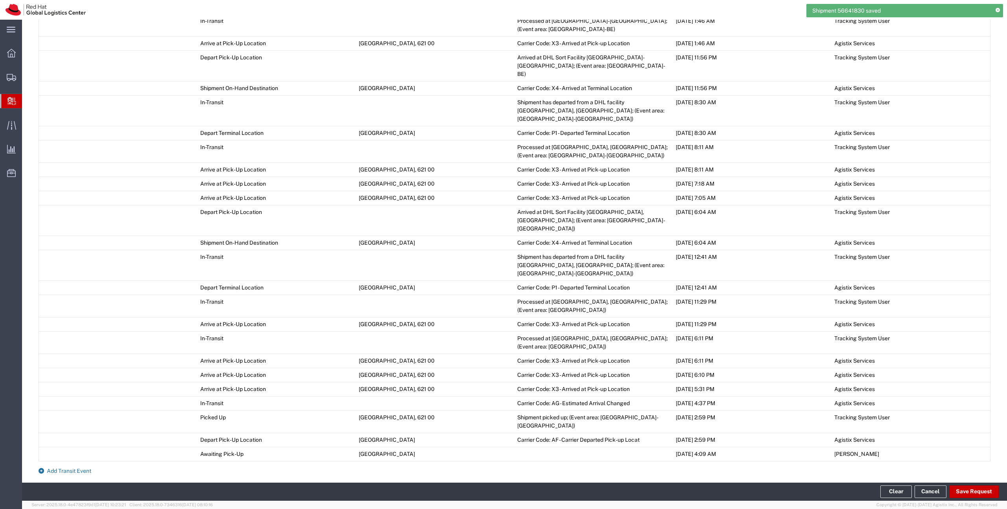
click at [64, 468] on span "Add Transit Event" at bounding box center [69, 471] width 44 height 6
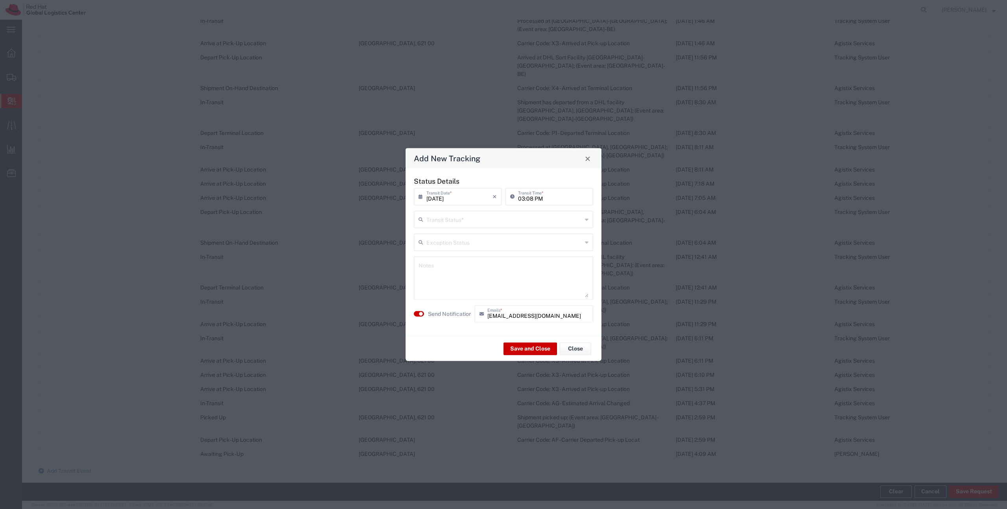
click at [440, 223] on input "text" at bounding box center [504, 219] width 156 height 14
click at [443, 234] on span "Delivery Confirmation" at bounding box center [503, 236] width 178 height 12
type input "Delivery Confirmation"
click at [436, 266] on textarea at bounding box center [503, 278] width 170 height 39
paste textarea "parcel at the reception - contact [PERSON_NAME]"
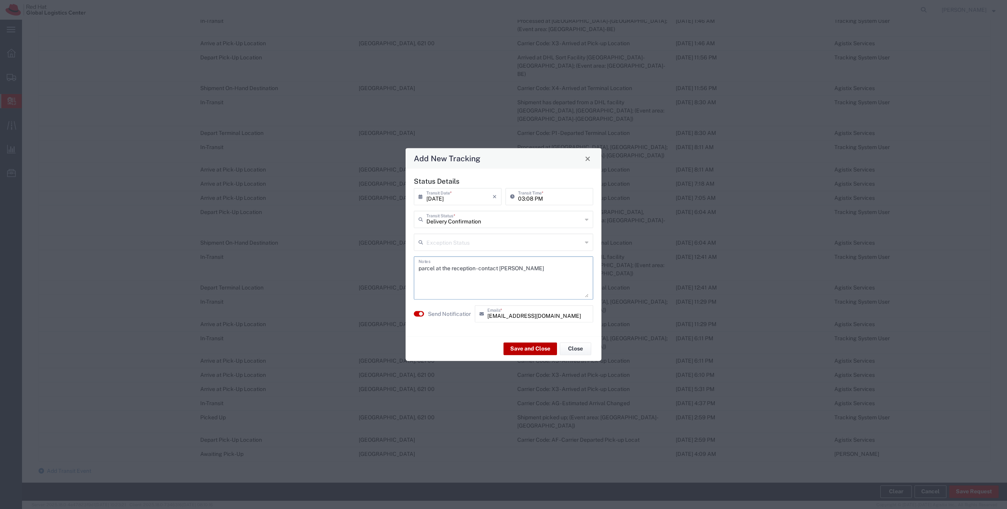
type textarea "parcel at the reception - contact [PERSON_NAME]"
click at [530, 350] on button "Save and Close" at bounding box center [529, 348] width 53 height 13
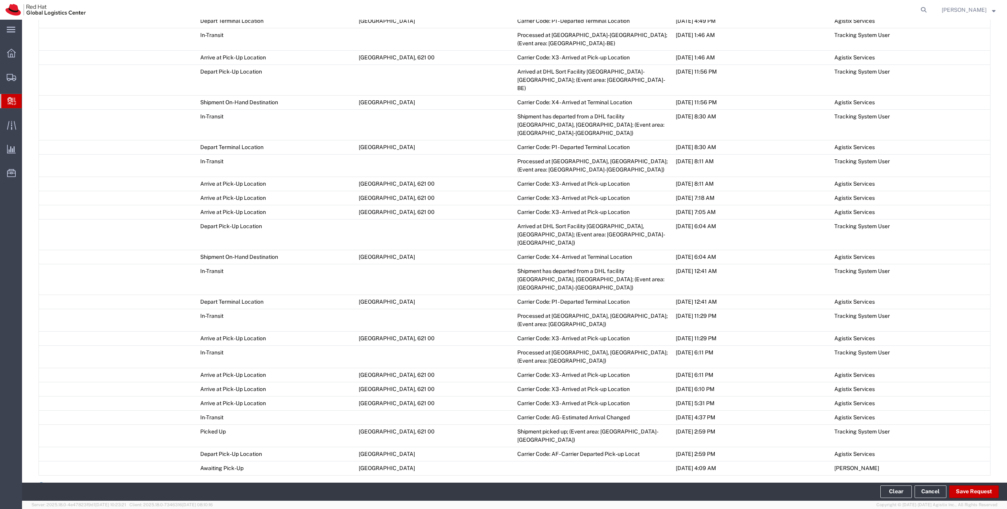
scroll to position [792, 0]
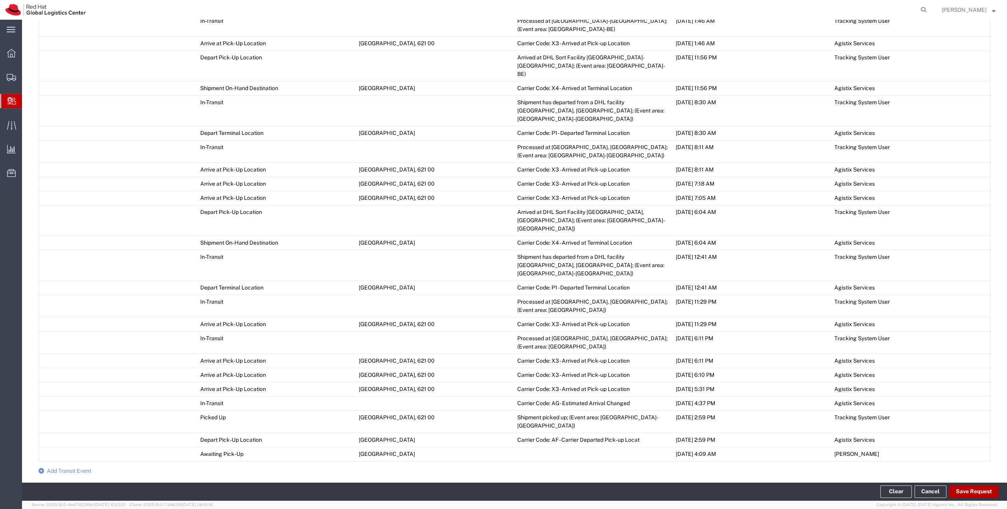
click at [960, 489] on button "Save Request" at bounding box center [974, 491] width 50 height 13
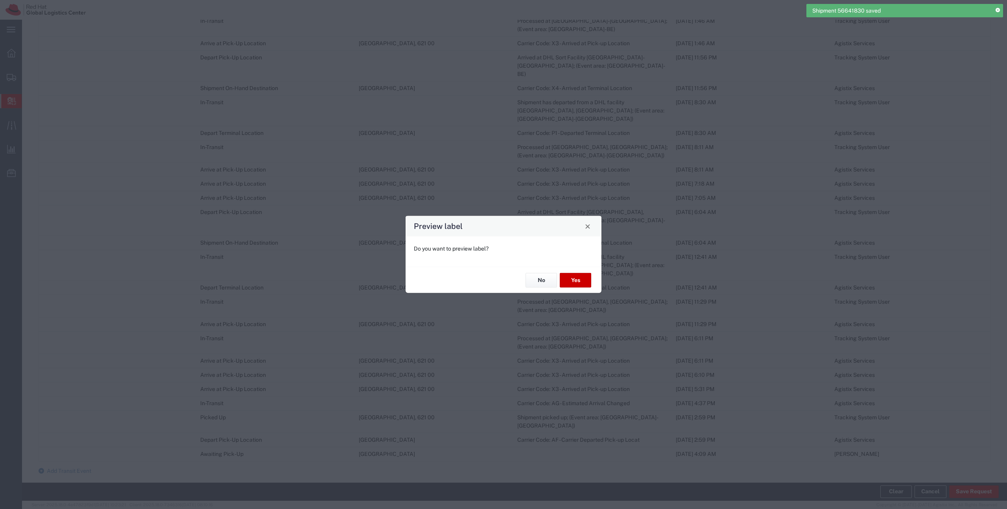
type input "Your Packaging"
type input "Economy Select"
click at [534, 279] on button "No" at bounding box center [540, 280] width 31 height 15
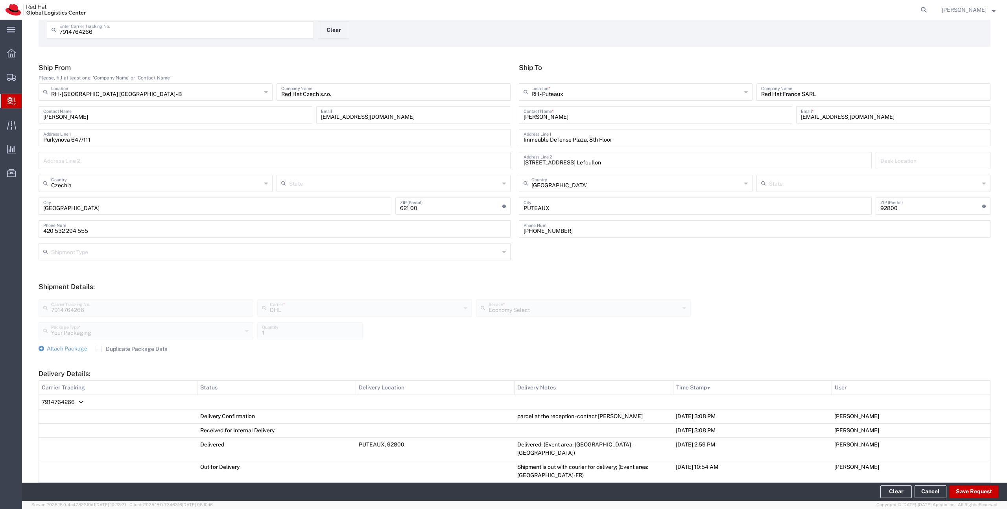
scroll to position [0, 0]
